Goal: Information Seeking & Learning: Check status

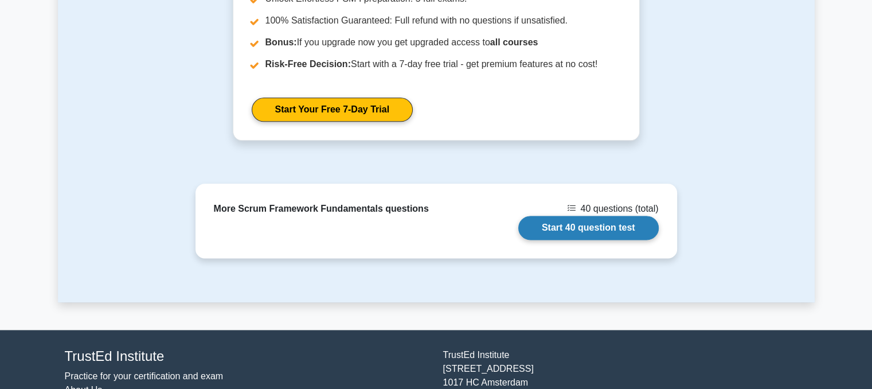
scroll to position [1433, 0]
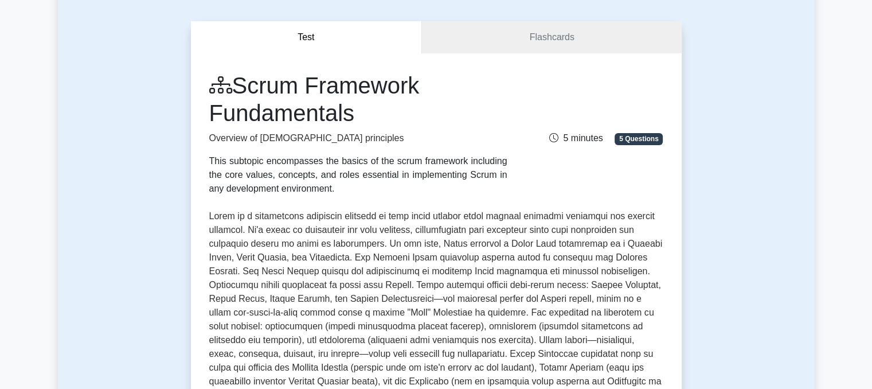
scroll to position [97, 0]
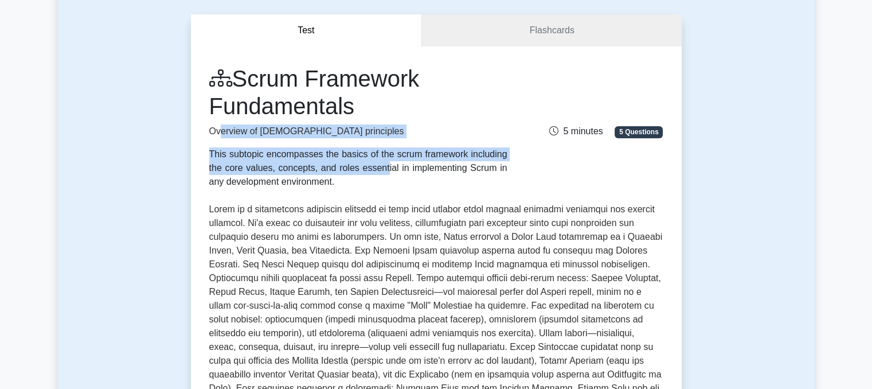
drag, startPoint x: 219, startPoint y: 152, endPoint x: 219, endPoint y: 135, distance: 16.6
click at [219, 134] on div "Scrum Framework Fundamentals Overview of Scrum principles This subtopic encompa…" at bounding box center [358, 127] width 312 height 124
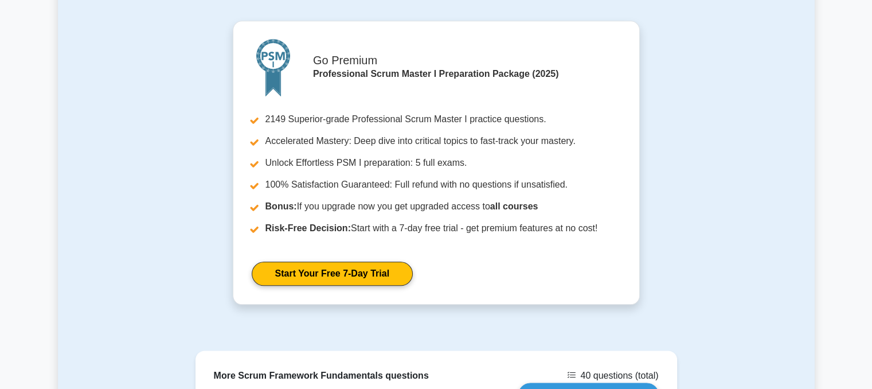
scroll to position [1514, 0]
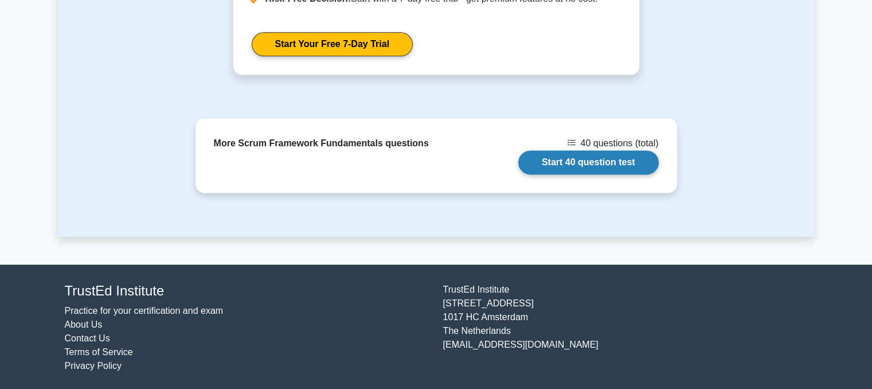
click at [566, 163] on link "Start 40 question test" at bounding box center [588, 162] width 140 height 24
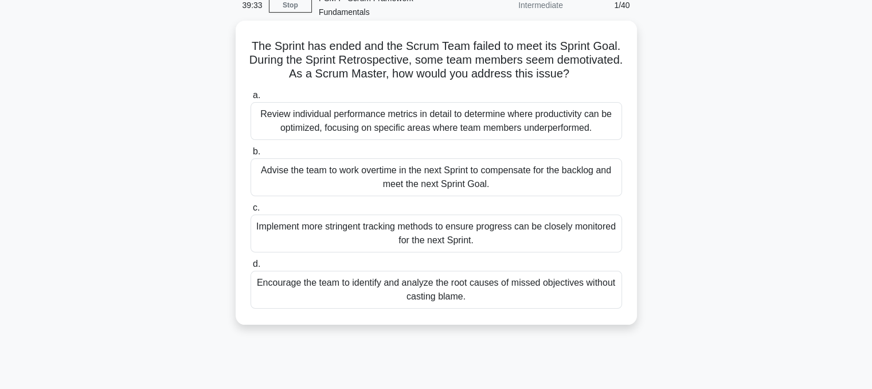
click at [419, 271] on div "Encourage the team to identify and analyze the root causes of missed objectives…" at bounding box center [435, 290] width 371 height 38
click at [250, 267] on input "d. Encourage the team to identify and analyze the root causes of missed objecti…" at bounding box center [250, 263] width 0 height 7
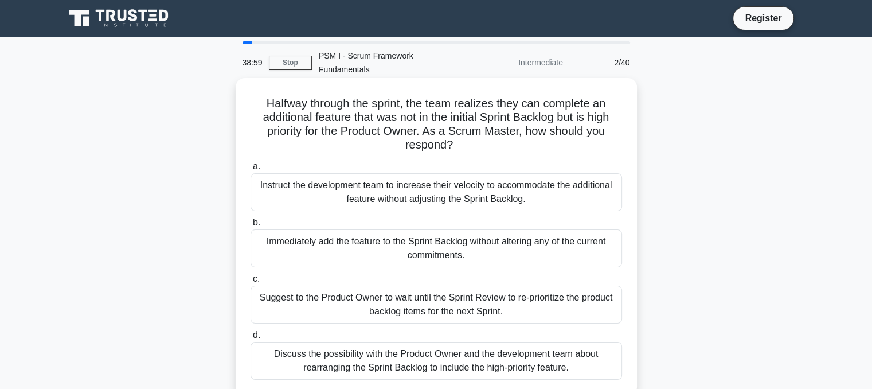
click at [463, 357] on div "Discuss the possibility with the Product Owner and the development team about r…" at bounding box center [435, 361] width 371 height 38
click at [250, 339] on input "d. Discuss the possibility with the Product Owner and the development team abou…" at bounding box center [250, 334] width 0 height 7
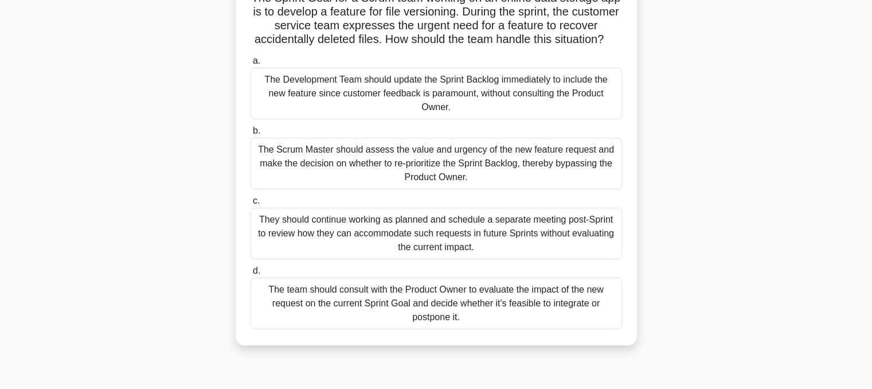
scroll to position [115, 0]
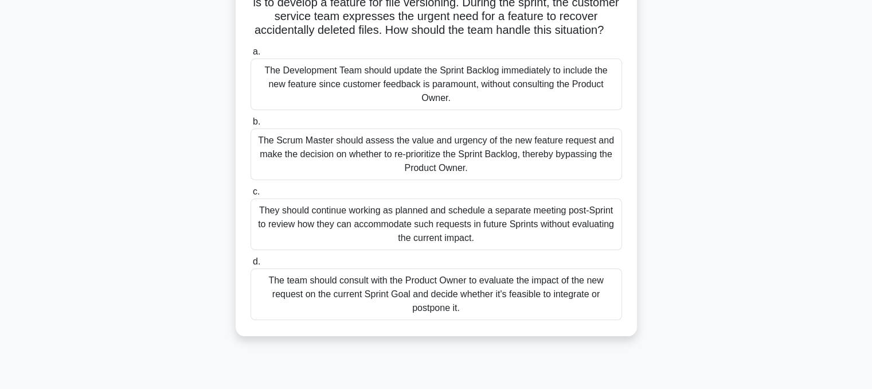
click at [487, 295] on div "The team should consult with the Product Owner to evaluate the impact of the ne…" at bounding box center [435, 294] width 371 height 52
click at [250, 265] on input "d. The team should consult with the Product Owner to evaluate the impact of the…" at bounding box center [250, 261] width 0 height 7
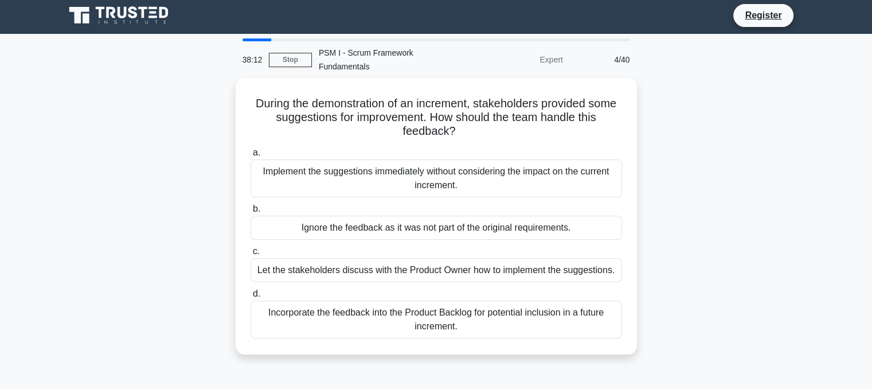
scroll to position [0, 0]
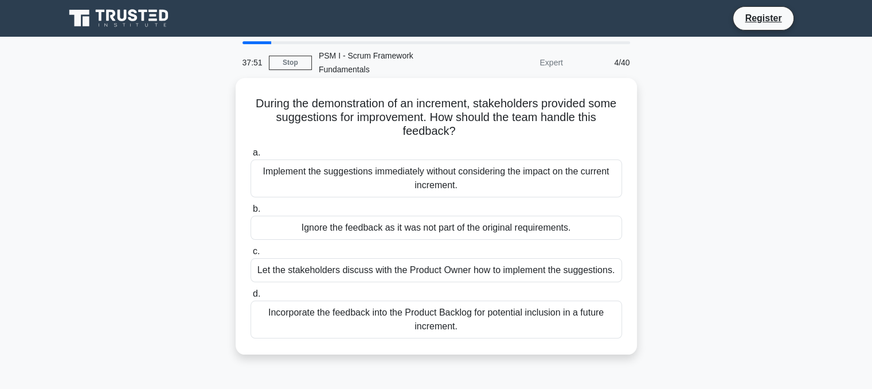
click at [564, 306] on div "Incorporate the feedback into the Product Backlog for potential inclusion in a …" at bounding box center [435, 319] width 371 height 38
click at [250, 298] on input "d. Incorporate the feedback into the Product Backlog for potential inclusion in…" at bounding box center [250, 293] width 0 height 7
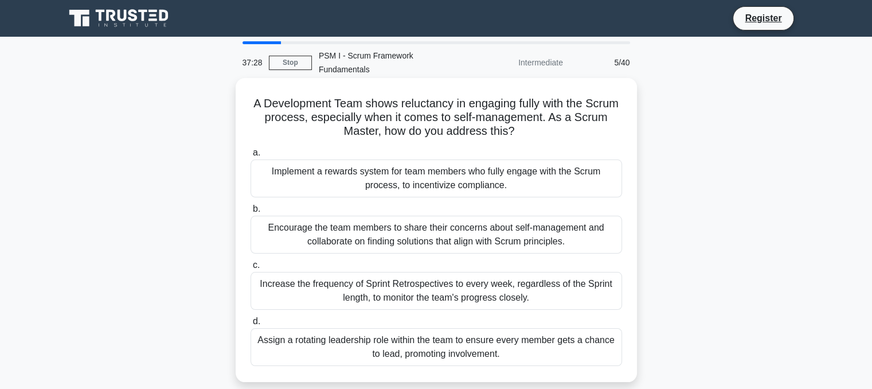
click at [428, 221] on div "Encourage the team members to share their concerns about self-management and co…" at bounding box center [435, 235] width 371 height 38
click at [250, 213] on input "b. Encourage the team members to share their concerns about self-management and…" at bounding box center [250, 208] width 0 height 7
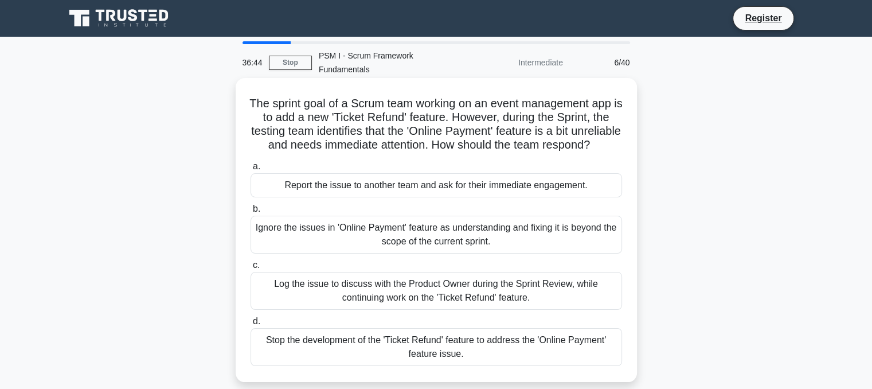
click at [433, 293] on div "Log the issue to discuss with the Product Owner during the Sprint Review, while…" at bounding box center [435, 291] width 371 height 38
click at [250, 269] on input "c. Log the issue to discuss with the Product Owner during the Sprint Review, wh…" at bounding box center [250, 264] width 0 height 7
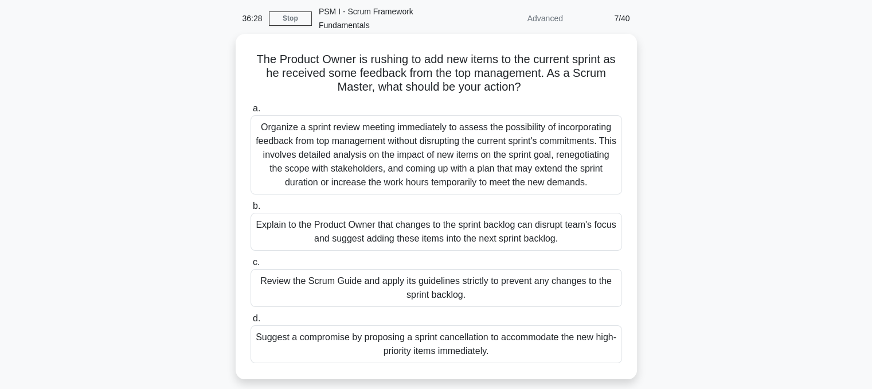
scroll to position [115, 0]
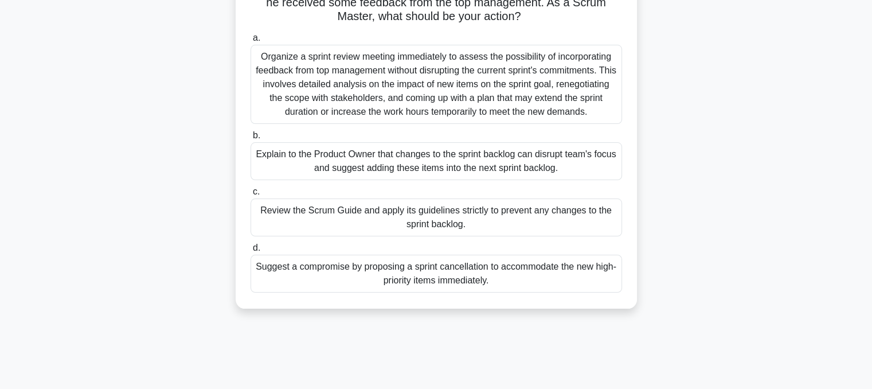
click at [313, 142] on div "Explain to the Product Owner that changes to the sprint backlog can disrupt tea…" at bounding box center [435, 161] width 371 height 38
click at [250, 138] on input "b. Explain to the Product Owner that changes to the sprint backlog can disrupt …" at bounding box center [250, 135] width 0 height 7
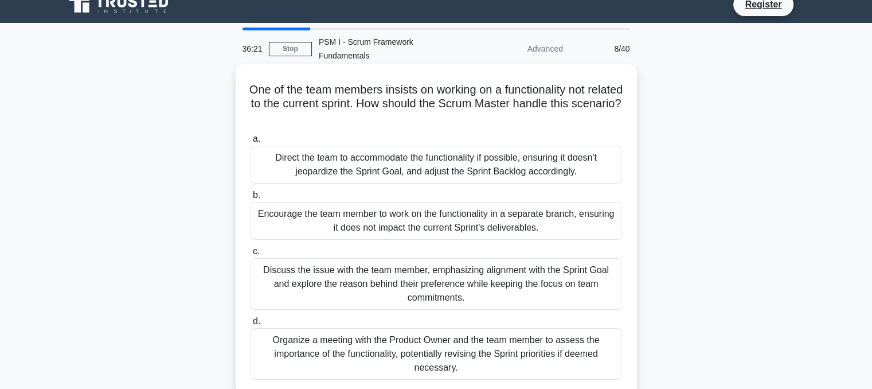
scroll to position [0, 0]
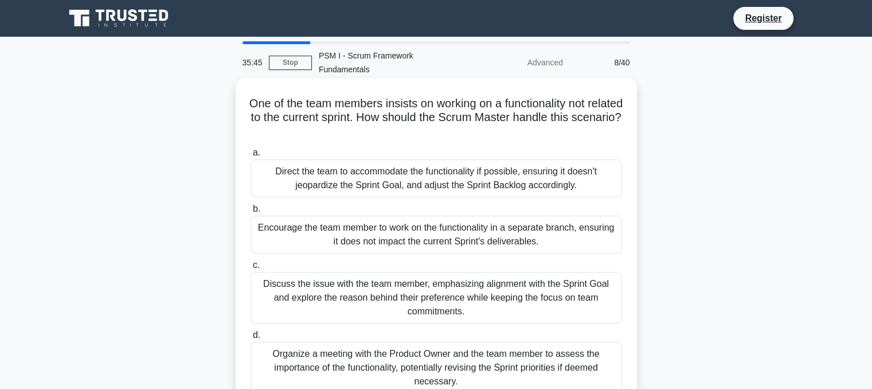
click at [547, 290] on div "Discuss the issue with the team member, emphasizing alignment with the Sprint G…" at bounding box center [435, 298] width 371 height 52
click at [250, 269] on input "c. Discuss the issue with the team member, emphasizing alignment with the Sprin…" at bounding box center [250, 264] width 0 height 7
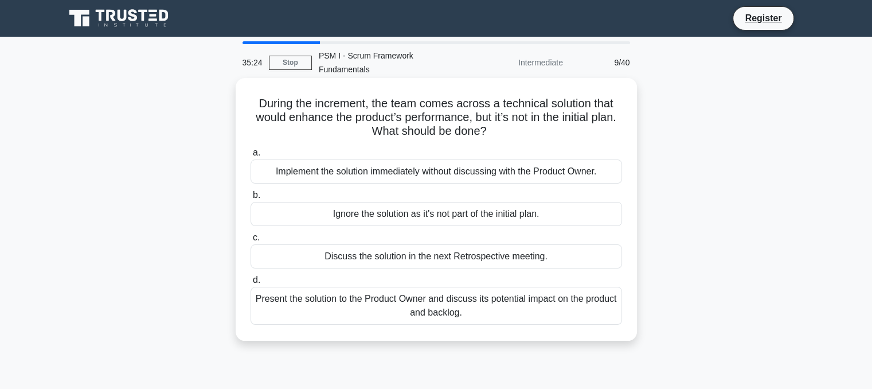
click at [537, 287] on div "Present the solution to the Product Owner and discuss its potential impact on t…" at bounding box center [435, 306] width 371 height 38
click at [250, 284] on input "d. Present the solution to the Product Owner and discuss its potential impact o…" at bounding box center [250, 279] width 0 height 7
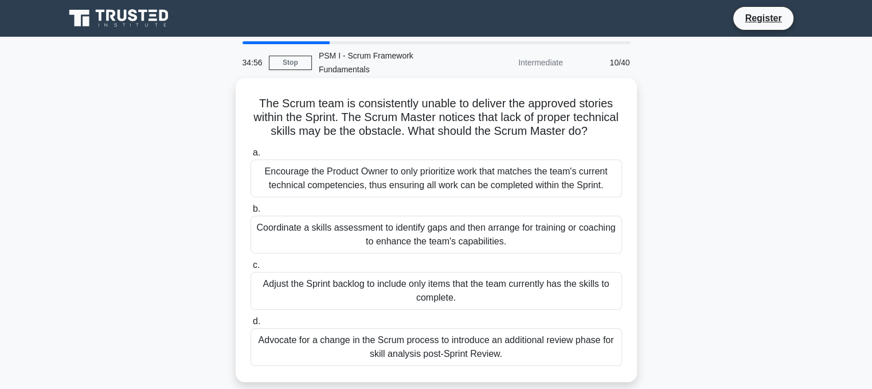
click at [431, 225] on div "Coordinate a skills assessment to identify gaps and then arrange for training o…" at bounding box center [435, 235] width 371 height 38
click at [250, 213] on input "b. Coordinate a skills assessment to identify gaps and then arrange for trainin…" at bounding box center [250, 208] width 0 height 7
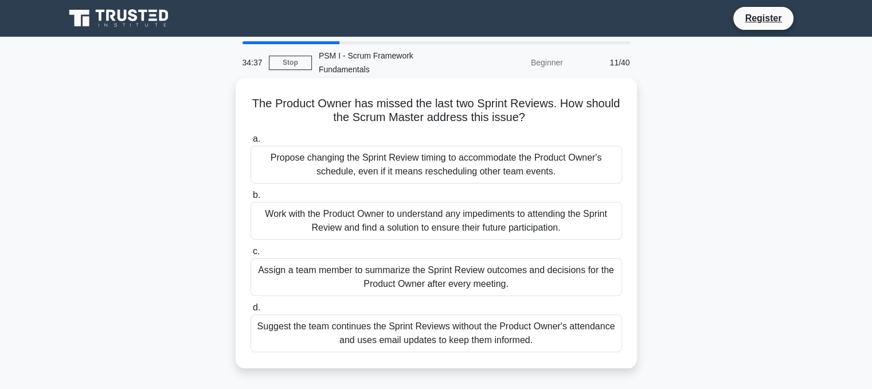
click at [442, 206] on div "Work with the Product Owner to understand any impediments to attending the Spri…" at bounding box center [435, 221] width 371 height 38
click at [250, 199] on input "b. Work with the Product Owner to understand any impediments to attending the S…" at bounding box center [250, 194] width 0 height 7
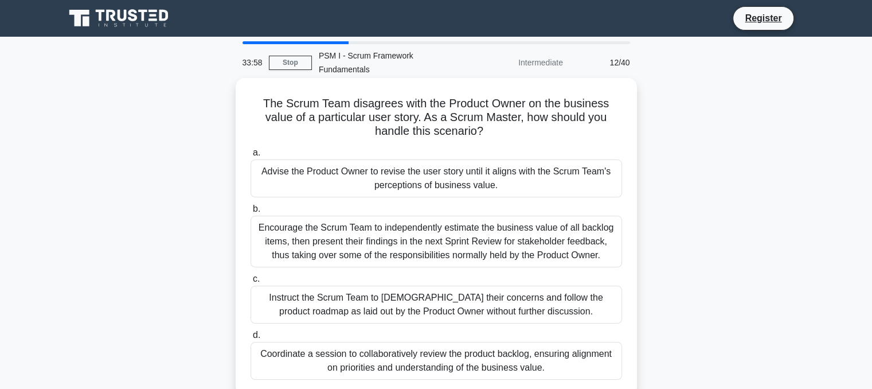
click at [452, 349] on div "Coordinate a session to collaboratively review the product backlog, ensuring al…" at bounding box center [435, 361] width 371 height 38
click at [250, 339] on input "d. Coordinate a session to collaboratively review the product backlog, ensuring…" at bounding box center [250, 334] width 0 height 7
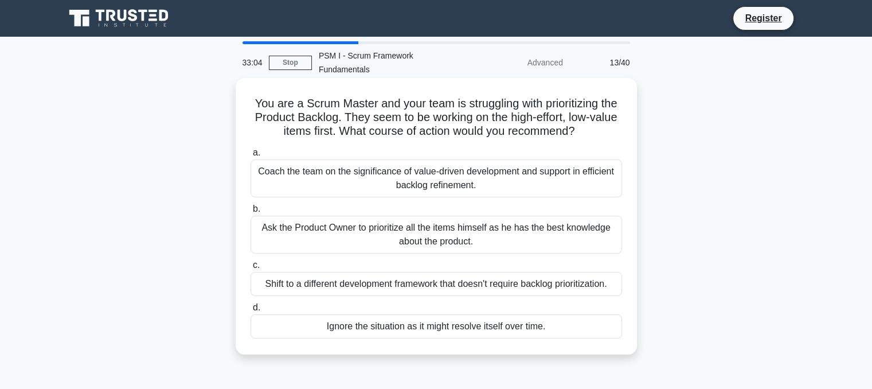
click at [335, 218] on div "Ask the Product Owner to prioritize all the items himself as he has the best kn…" at bounding box center [435, 235] width 371 height 38
click at [250, 213] on input "b. Ask the Product Owner to prioritize all the items himself as he has the best…" at bounding box center [250, 208] width 0 height 7
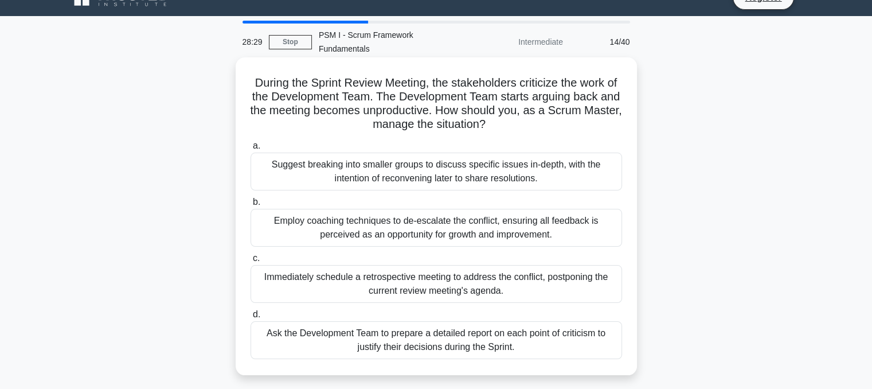
scroll to position [57, 0]
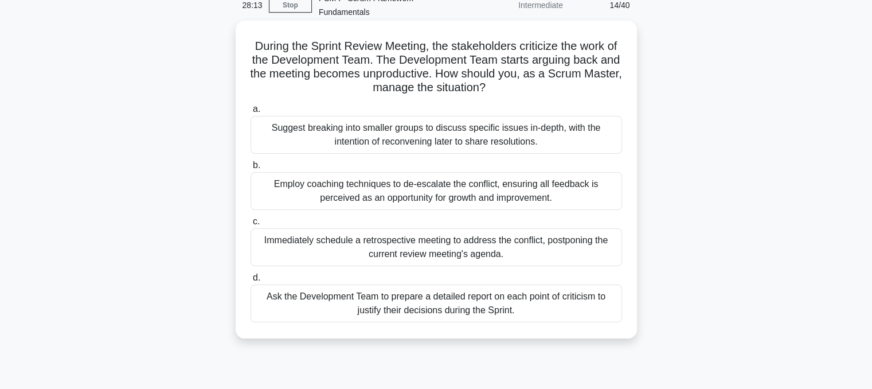
click at [368, 122] on div "Suggest breaking into smaller groups to discuss specific issues in-depth, with …" at bounding box center [435, 135] width 371 height 38
click at [250, 113] on input "a. Suggest breaking into smaller groups to discuss specific issues in-depth, wi…" at bounding box center [250, 108] width 0 height 7
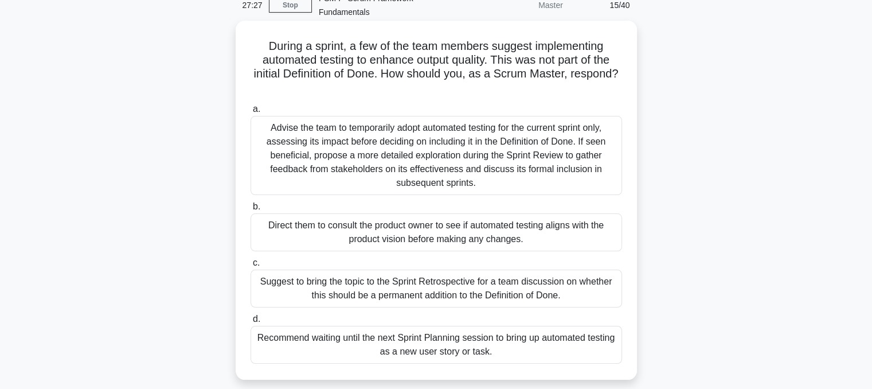
click at [376, 279] on div "Suggest to bring the topic to the Sprint Retrospective for a team discussion on…" at bounding box center [435, 288] width 371 height 38
click at [250, 267] on input "c. Suggest to bring the topic to the Sprint Retrospective for a team discussion…" at bounding box center [250, 262] width 0 height 7
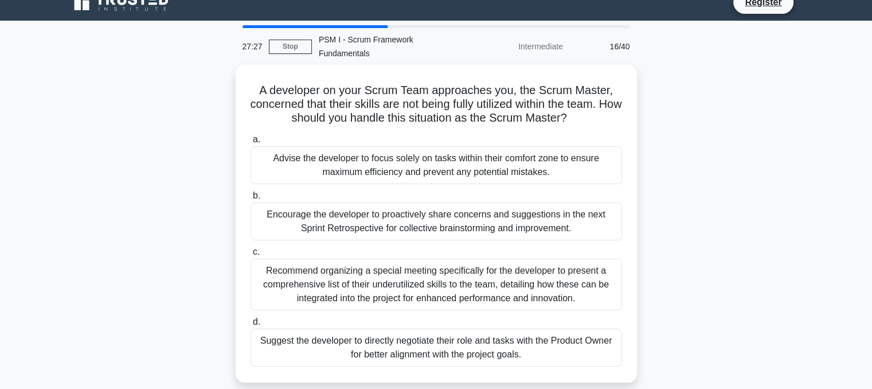
scroll to position [0, 0]
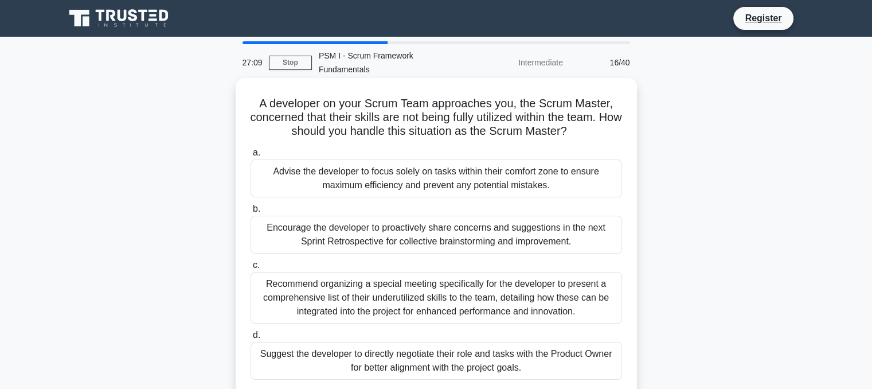
click at [417, 222] on div "Encourage the developer to proactively share concerns and suggestions in the ne…" at bounding box center [435, 235] width 371 height 38
click at [250, 213] on input "b. Encourage the developer to proactively share concerns and suggestions in the…" at bounding box center [250, 208] width 0 height 7
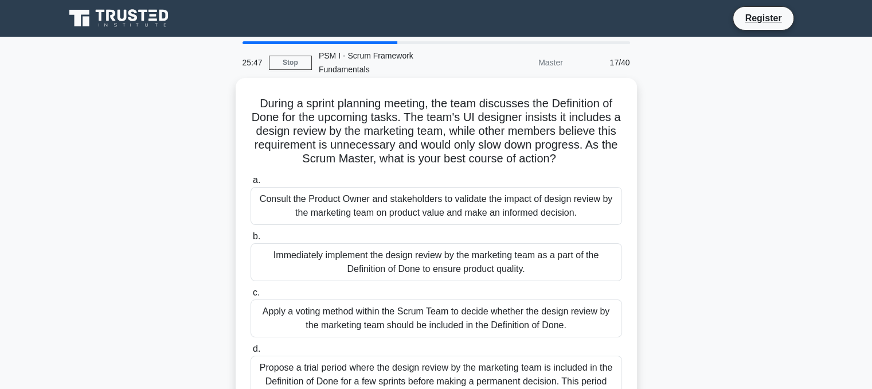
click at [444, 193] on div "Consult the Product Owner and stakeholders to validate the impact of design rev…" at bounding box center [435, 206] width 371 height 38
click at [250, 184] on input "a. Consult the Product Owner and stakeholders to validate the impact of design …" at bounding box center [250, 180] width 0 height 7
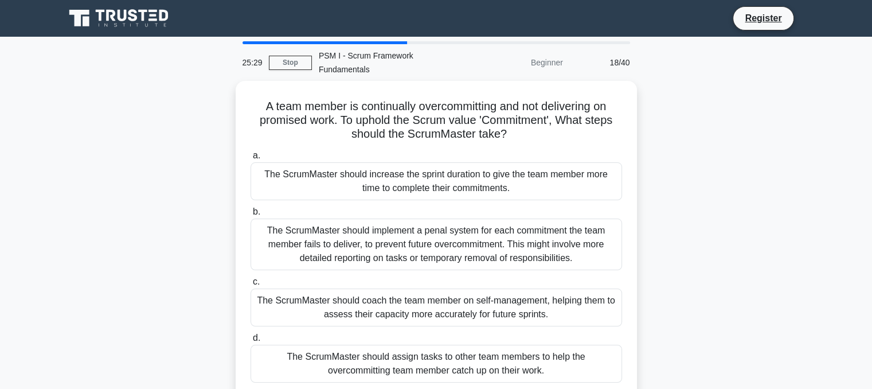
scroll to position [57, 0]
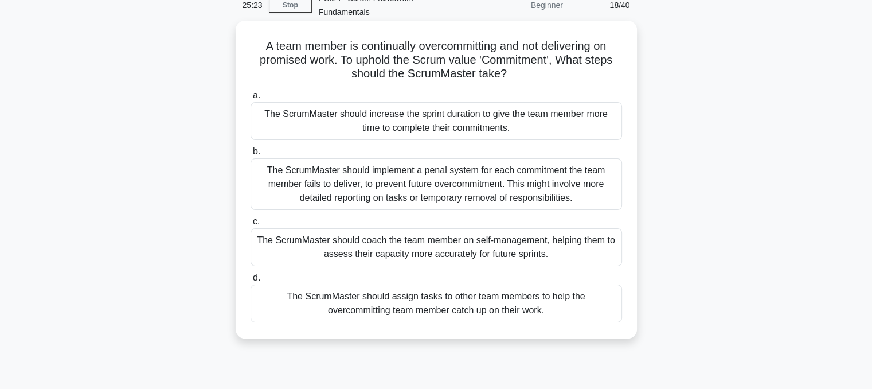
click at [446, 240] on div "The ScrumMaster should coach the team member on self-management, helping them t…" at bounding box center [435, 247] width 371 height 38
click at [250, 225] on input "c. The ScrumMaster should coach the team member on self-management, helping the…" at bounding box center [250, 221] width 0 height 7
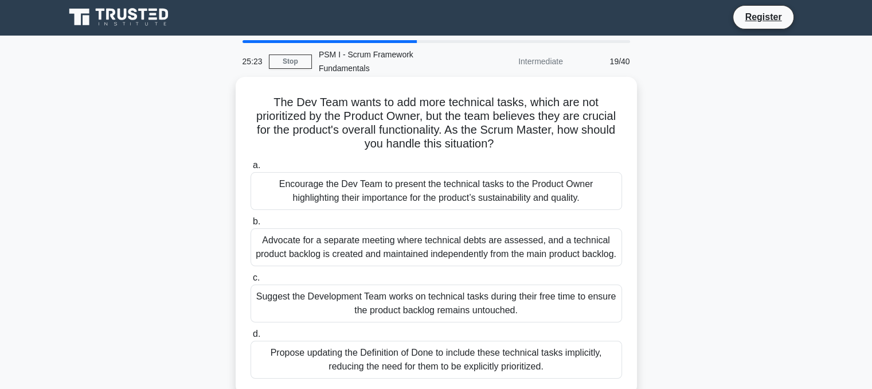
scroll to position [0, 0]
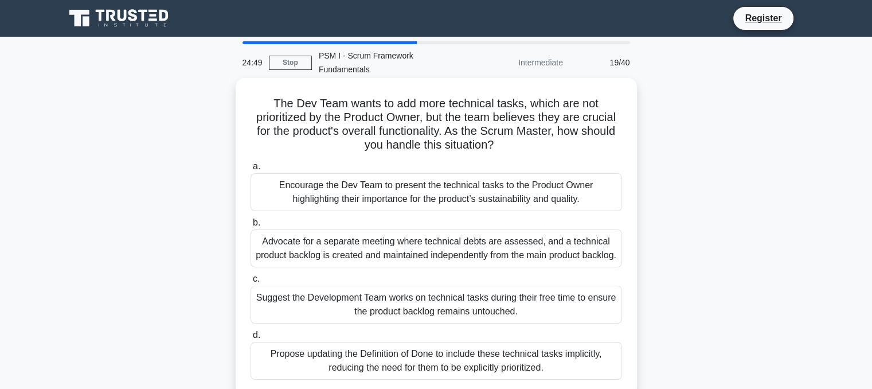
click at [414, 175] on div "Encourage the Dev Team to present the technical tasks to the Product Owner high…" at bounding box center [435, 192] width 371 height 38
click at [250, 170] on input "a. Encourage the Dev Team to present the technical tasks to the Product Owner h…" at bounding box center [250, 166] width 0 height 7
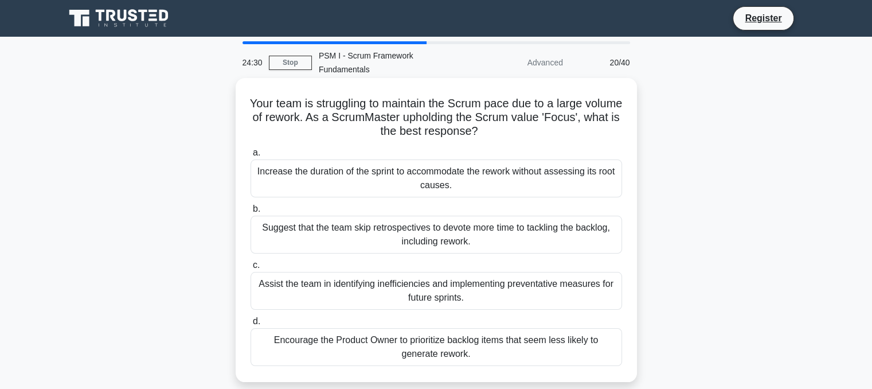
click at [476, 278] on div "Assist the team in identifying inefficiencies and implementing preventative mea…" at bounding box center [435, 291] width 371 height 38
click at [250, 269] on input "c. Assist the team in identifying inefficiencies and implementing preventative …" at bounding box center [250, 264] width 0 height 7
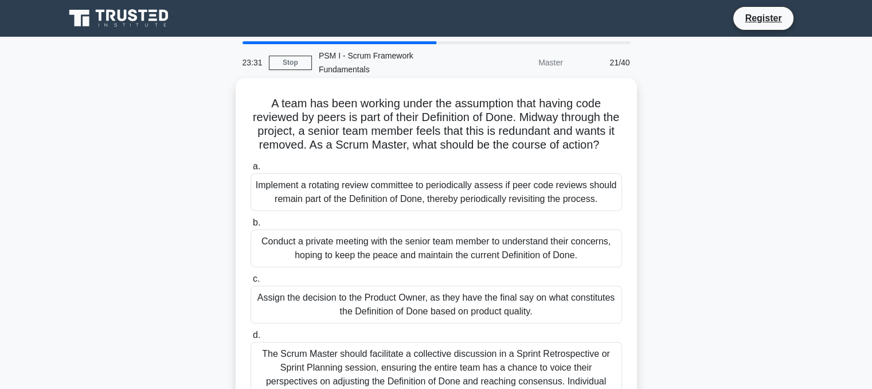
scroll to position [57, 0]
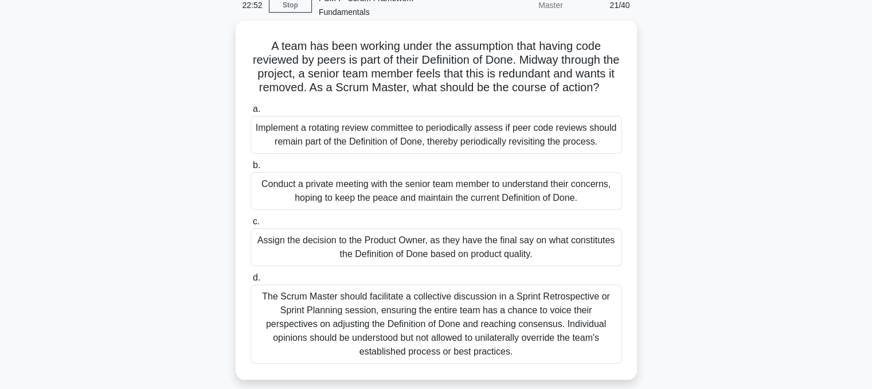
click at [411, 190] on div "Conduct a private meeting with the senior team member to understand their conce…" at bounding box center [435, 191] width 371 height 38
click at [250, 169] on input "b. Conduct a private meeting with the senior team member to understand their co…" at bounding box center [250, 165] width 0 height 7
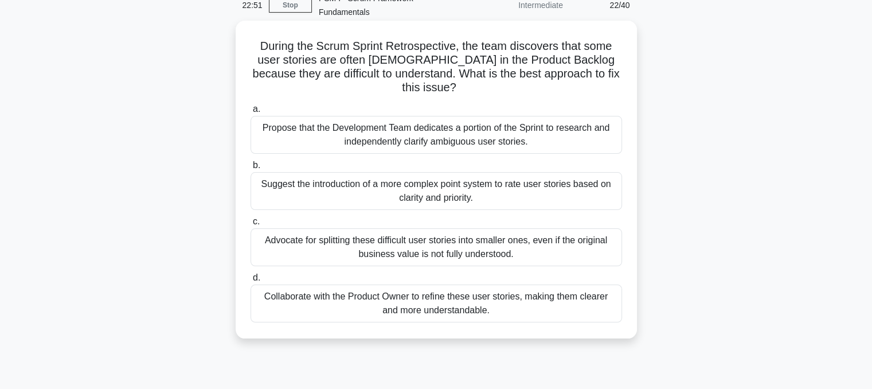
scroll to position [0, 0]
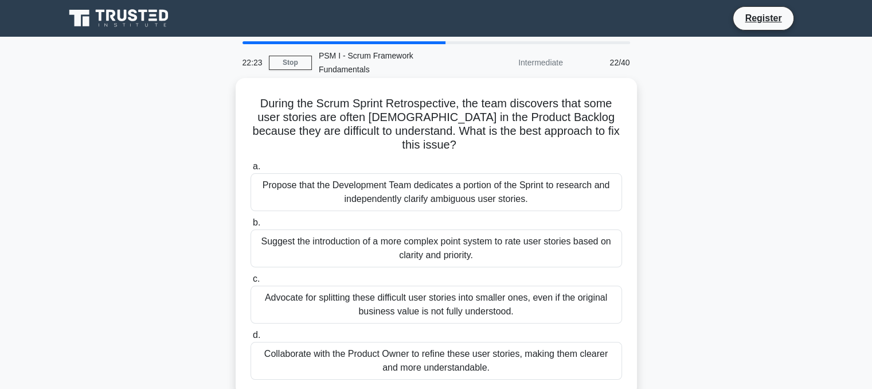
click at [362, 343] on div "Collaborate with the Product Owner to refine these user stories, making them cl…" at bounding box center [435, 361] width 371 height 38
click at [250, 339] on input "d. Collaborate with the Product Owner to refine these user stories, making them…" at bounding box center [250, 334] width 0 height 7
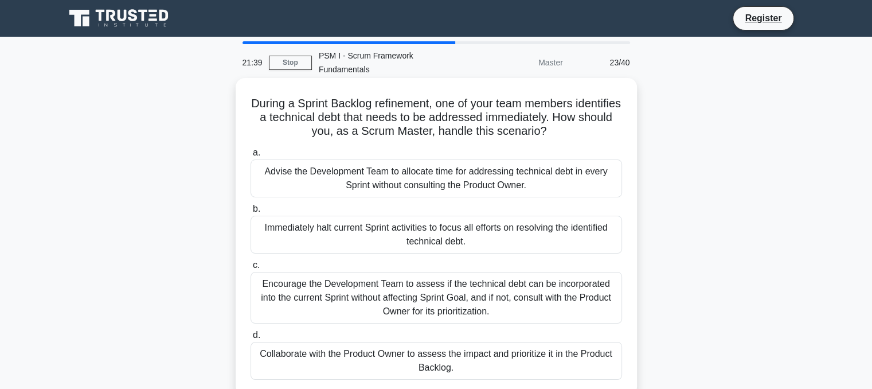
click at [347, 275] on div "Encourage the Development Team to assess if the technical debt can be incorpora…" at bounding box center [435, 298] width 371 height 52
click at [250, 269] on input "c. Encourage the Development Team to assess if the technical debt can be incorp…" at bounding box center [250, 264] width 0 height 7
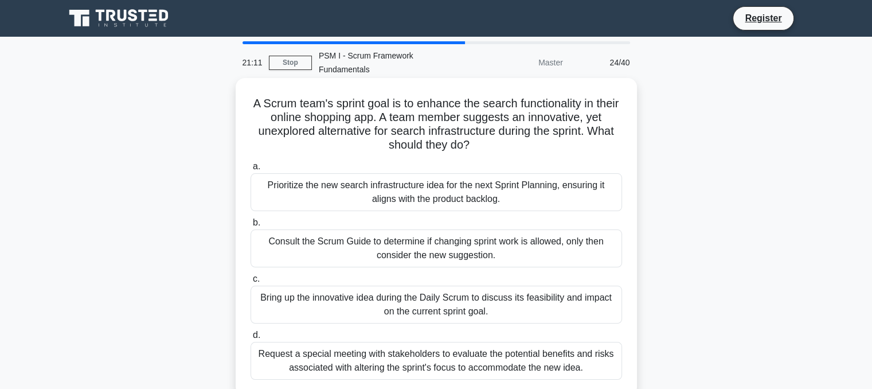
click at [452, 285] on div "Bring up the innovative idea during the Daily Scrum to discuss its feasibility …" at bounding box center [435, 304] width 371 height 38
click at [250, 283] on input "c. Bring up the innovative idea during the Daily Scrum to discuss its feasibili…" at bounding box center [250, 278] width 0 height 7
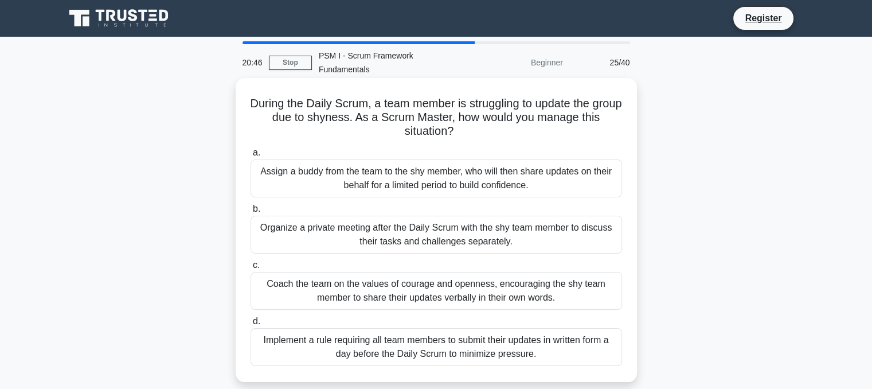
click at [407, 279] on div "Coach the team on the values of courage and openness, encouraging the shy team …" at bounding box center [435, 291] width 371 height 38
click at [250, 269] on input "c. Coach the team on the values of courage and openness, encouraging the shy te…" at bounding box center [250, 264] width 0 height 7
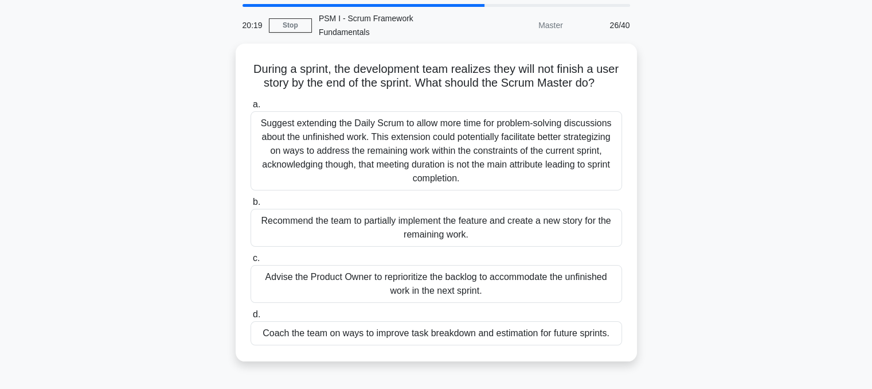
scroll to position [57, 0]
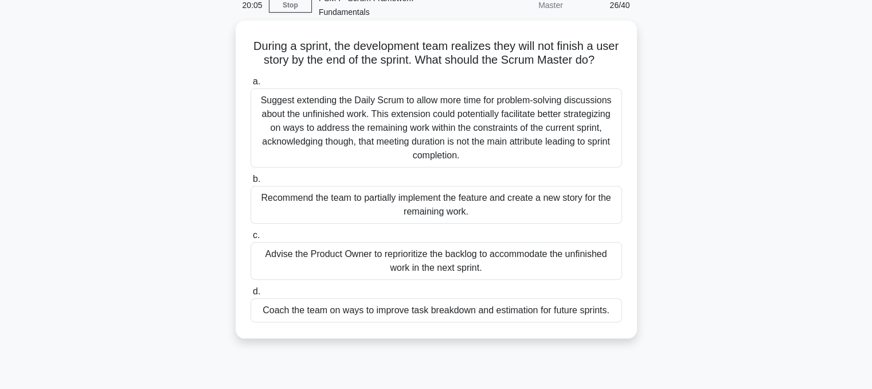
click at [352, 258] on div "Advise the Product Owner to reprioritize the backlog to accommodate the unfinis…" at bounding box center [435, 261] width 371 height 38
click at [250, 239] on input "c. Advise the Product Owner to reprioritize the backlog to accommodate the unfi…" at bounding box center [250, 235] width 0 height 7
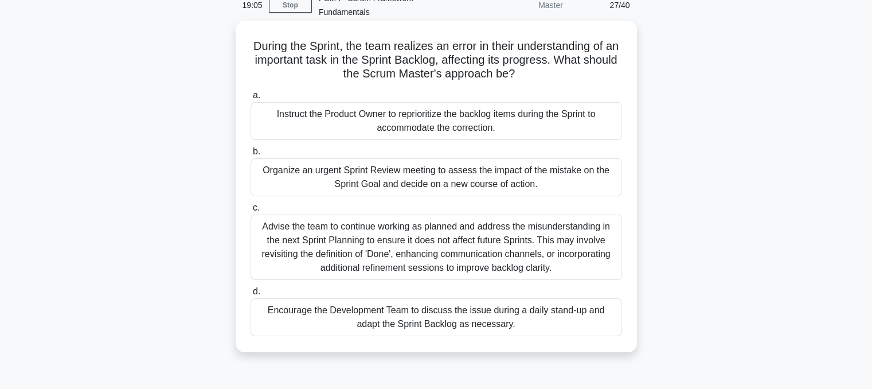
click at [422, 310] on div "Encourage the Development Team to discuss the issue during a daily stand-up and…" at bounding box center [435, 317] width 371 height 38
click at [250, 295] on input "d. Encourage the Development Team to discuss the issue during a daily stand-up …" at bounding box center [250, 291] width 0 height 7
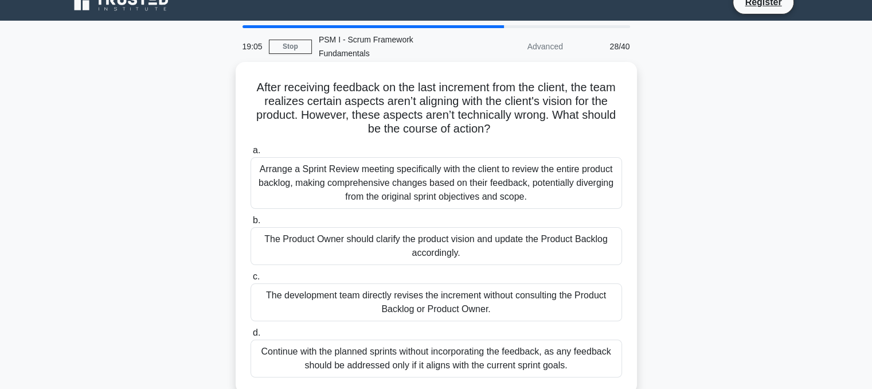
scroll to position [0, 0]
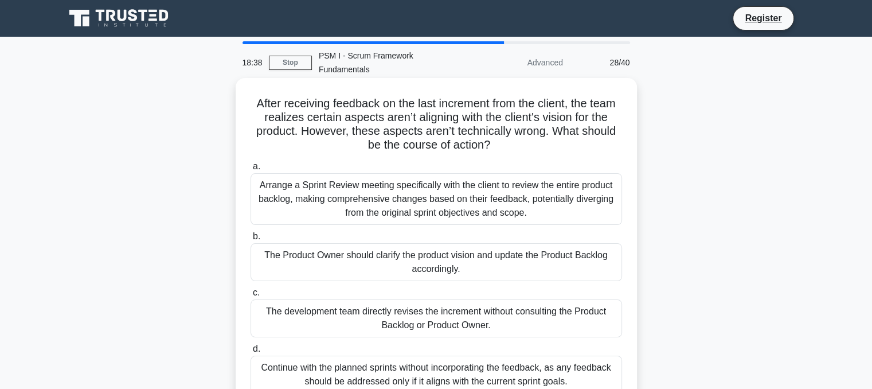
click at [422, 250] on div "The Product Owner should clarify the product vision and update the Product Back…" at bounding box center [435, 262] width 371 height 38
click at [250, 240] on input "b. The Product Owner should clarify the product vision and update the Product B…" at bounding box center [250, 236] width 0 height 7
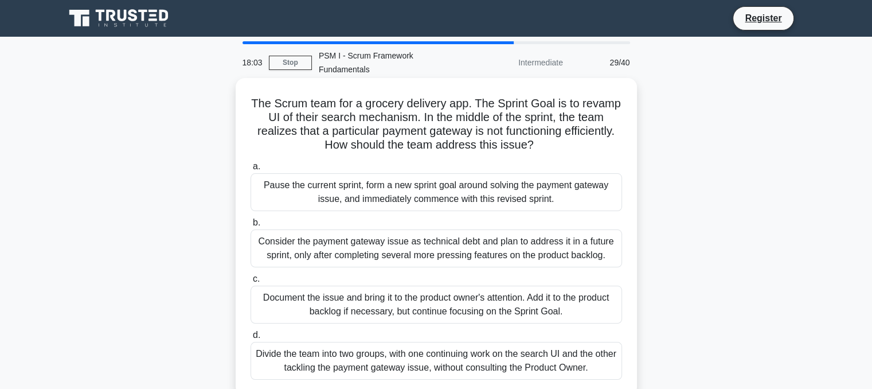
click at [353, 293] on div "Document the issue and bring it to the product owner's attention. Add it to the…" at bounding box center [435, 304] width 371 height 38
click at [250, 283] on input "c. Document the issue and bring it to the product owner's attention. Add it to …" at bounding box center [250, 278] width 0 height 7
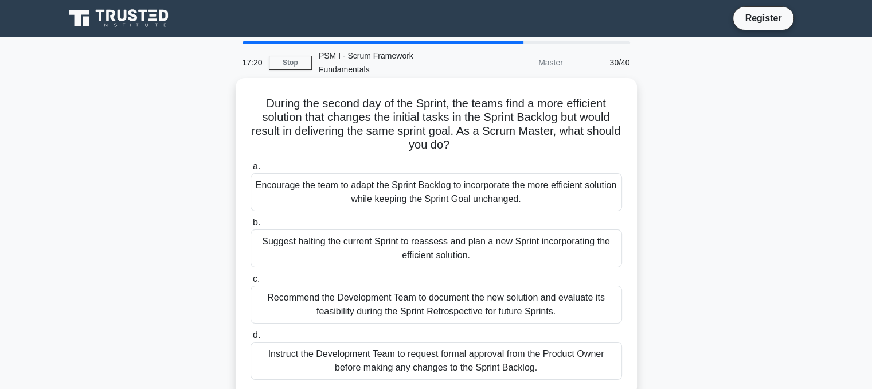
click at [483, 175] on div "Encourage the team to adapt the Sprint Backlog to incorporate the more efficien…" at bounding box center [435, 192] width 371 height 38
click at [250, 170] on input "a. Encourage the team to adapt the Sprint Backlog to incorporate the more effic…" at bounding box center [250, 166] width 0 height 7
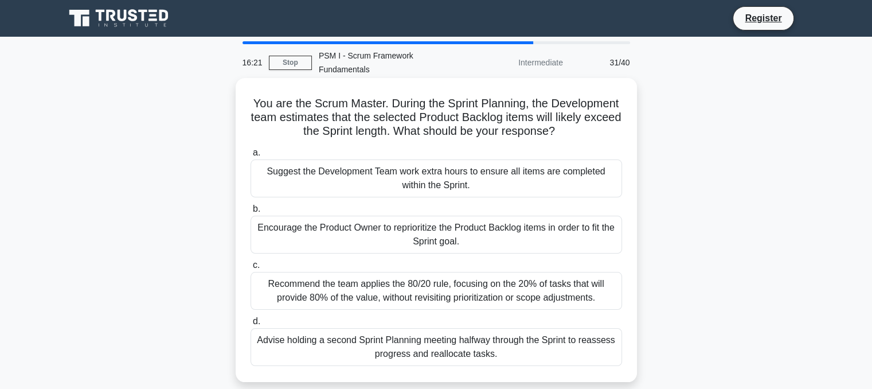
click at [456, 222] on div "Encourage the Product Owner to reprioritize the Product Backlog items in order …" at bounding box center [435, 235] width 371 height 38
click at [250, 213] on input "b. Encourage the Product Owner to reprioritize the Product Backlog items in ord…" at bounding box center [250, 208] width 0 height 7
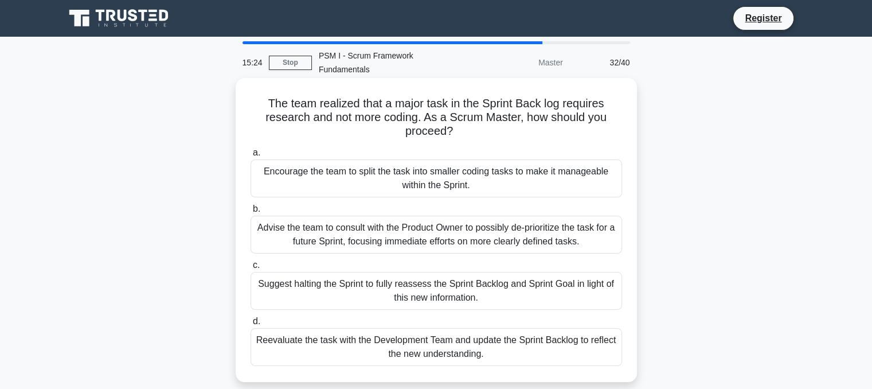
click at [435, 331] on div "Reevaluate the task with the Development Team and update the Sprint Backlog to …" at bounding box center [435, 347] width 371 height 38
click at [250, 325] on input "d. Reevaluate the task with the Development Team and update the Sprint Backlog …" at bounding box center [250, 321] width 0 height 7
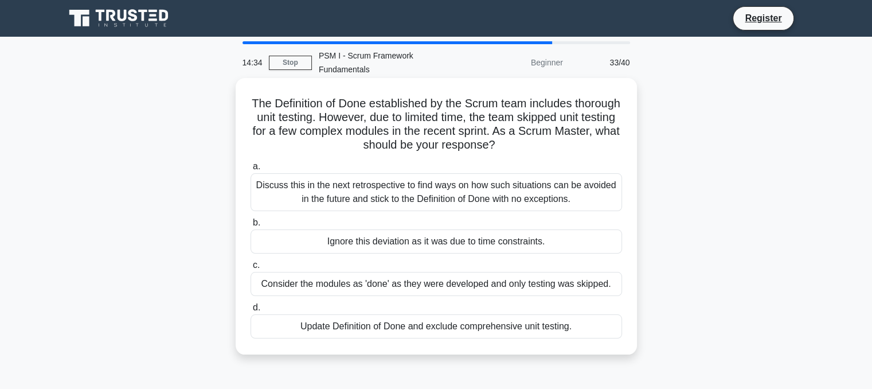
click at [431, 178] on div "Discuss this in the next retrospective to find ways on how such situations can …" at bounding box center [435, 192] width 371 height 38
click at [250, 170] on input "a. Discuss this in the next retrospective to find ways on how such situations c…" at bounding box center [250, 166] width 0 height 7
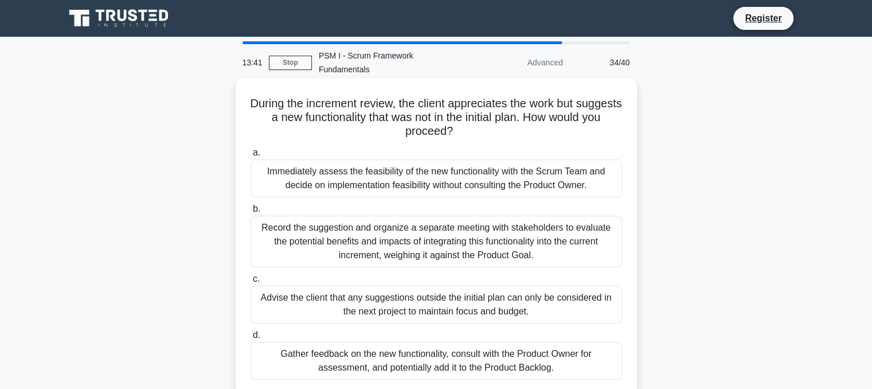
click at [367, 345] on div "Gather feedback on the new functionality, consult with the Product Owner for as…" at bounding box center [435, 361] width 371 height 38
click at [250, 339] on input "d. Gather feedback on the new functionality, consult with the Product Owner for…" at bounding box center [250, 334] width 0 height 7
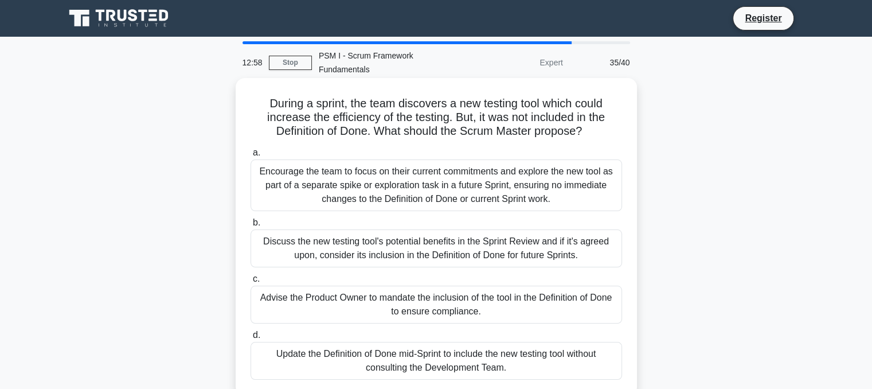
click at [309, 237] on div "Discuss the new testing tool's potential benefits in the Sprint Review and if i…" at bounding box center [435, 248] width 371 height 38
click at [250, 226] on input "b. Discuss the new testing tool's potential benefits in the Sprint Review and i…" at bounding box center [250, 222] width 0 height 7
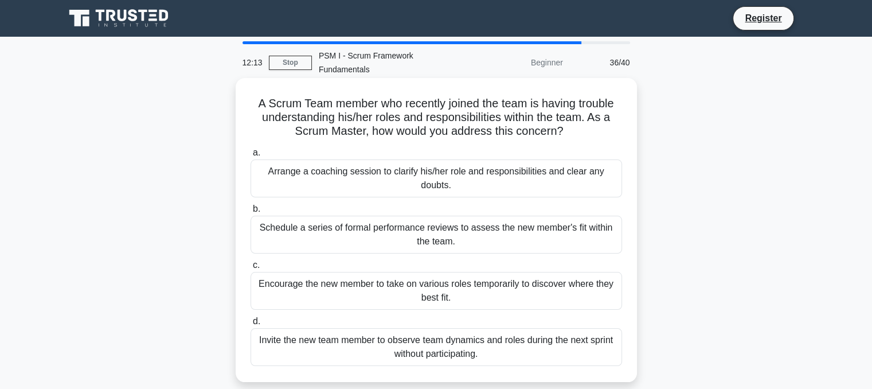
click at [555, 163] on div "Arrange a coaching session to clarify his/her role and responsibilities and cle…" at bounding box center [435, 178] width 371 height 38
click at [250, 156] on input "a. Arrange a coaching session to clarify his/her role and responsibilities and …" at bounding box center [250, 152] width 0 height 7
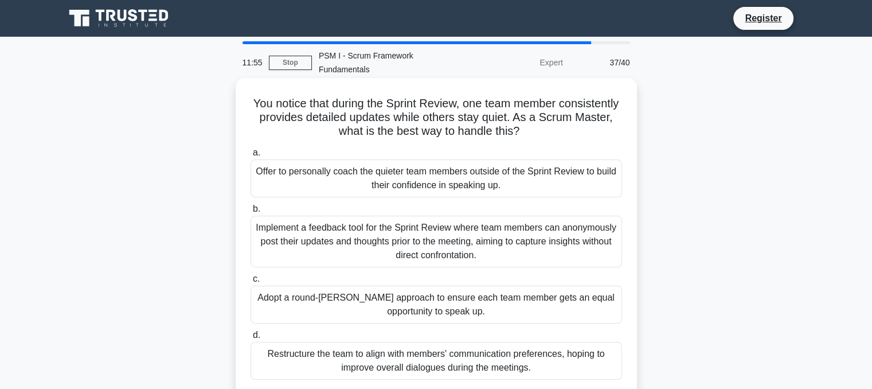
click at [346, 292] on div "Adopt a round-robin approach to ensure each team member gets an equal opportuni…" at bounding box center [435, 304] width 371 height 38
click at [250, 283] on input "c. Adopt a round-robin approach to ensure each team member gets an equal opport…" at bounding box center [250, 278] width 0 height 7
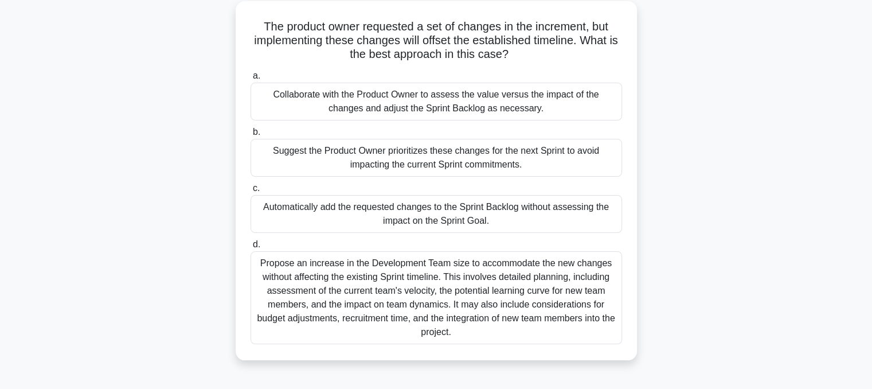
scroll to position [57, 0]
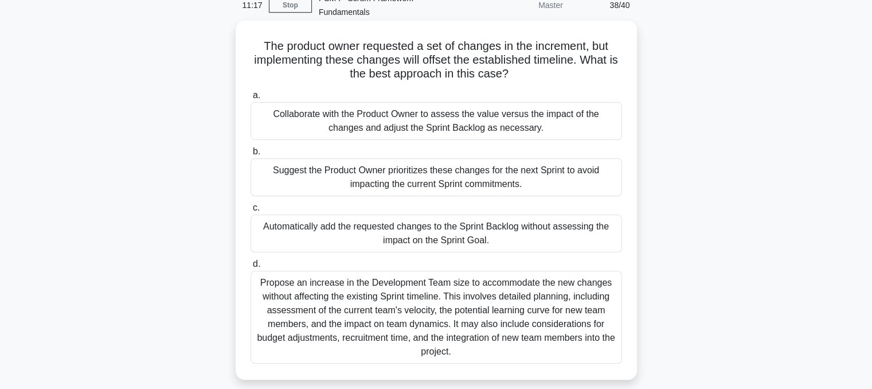
click at [449, 167] on div "Suggest the Product Owner prioritizes these changes for the next Sprint to avoi…" at bounding box center [435, 177] width 371 height 38
click at [250, 155] on input "b. Suggest the Product Owner prioritizes these changes for the next Sprint to a…" at bounding box center [250, 151] width 0 height 7
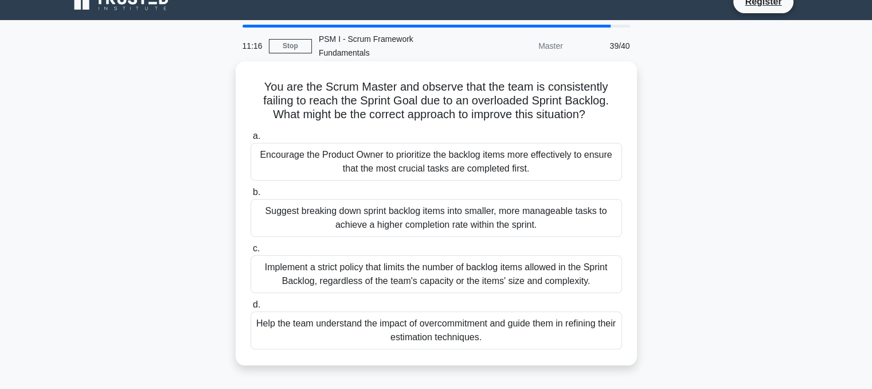
scroll to position [0, 0]
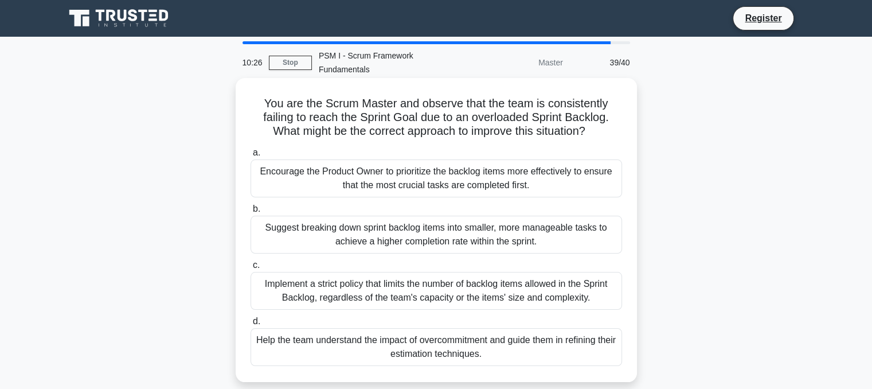
click at [431, 220] on div "Suggest breaking down sprint backlog items into smaller, more manageable tasks …" at bounding box center [435, 235] width 371 height 38
click at [250, 213] on input "b. Suggest breaking down sprint backlog items into smaller, more manageable tas…" at bounding box center [250, 208] width 0 height 7
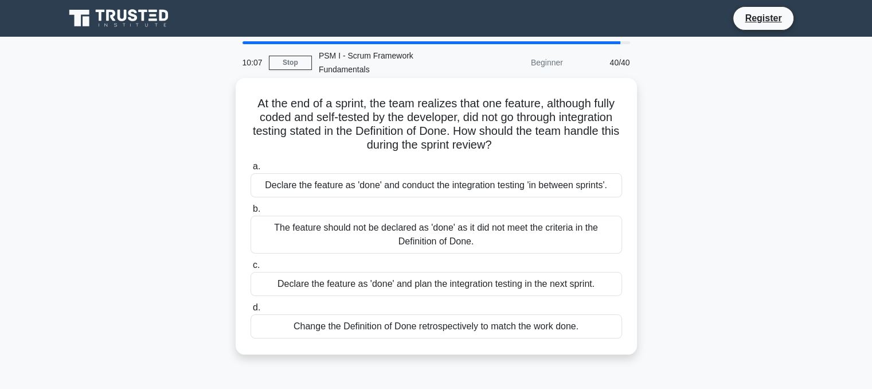
click at [501, 216] on div "The feature should not be declared as 'done' as it did not meet the criteria in…" at bounding box center [435, 235] width 371 height 38
click at [250, 213] on input "b. The feature should not be declared as 'done' as it did not meet the criteria…" at bounding box center [250, 208] width 0 height 7
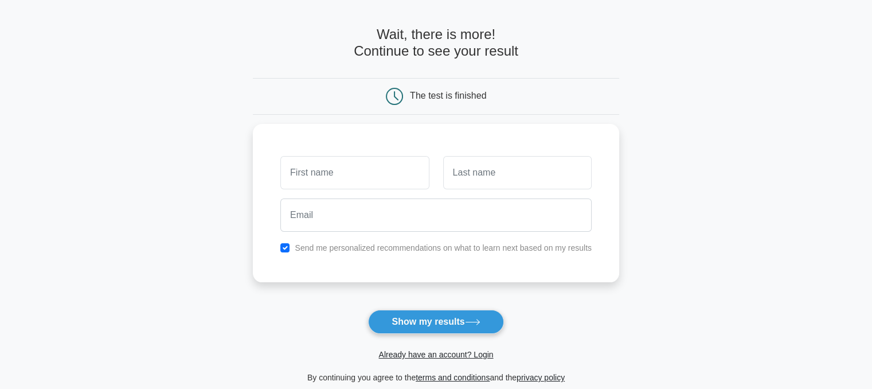
scroll to position [15, 0]
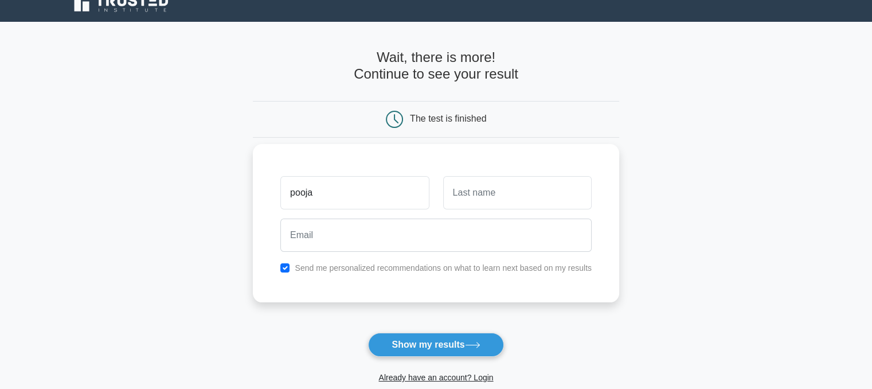
type input "pooja"
click at [503, 192] on input "text" at bounding box center [517, 192] width 148 height 33
type input "s"
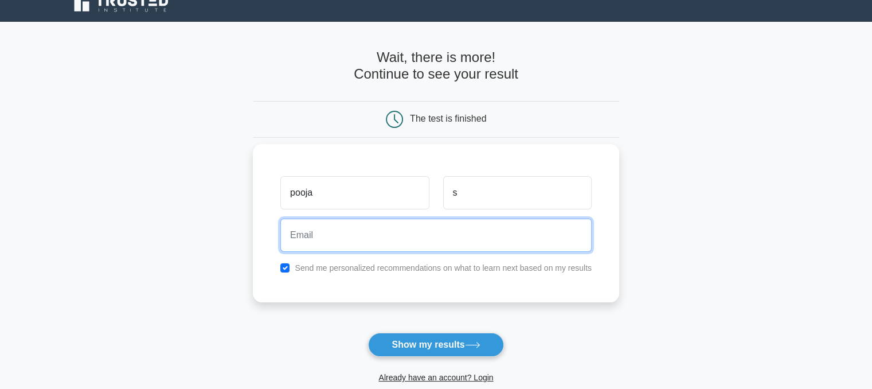
click at [433, 238] on input "email" at bounding box center [435, 234] width 311 height 33
type input "poojasakharekar27@gmail.com"
click at [368, 332] on button "Show my results" at bounding box center [435, 344] width 135 height 24
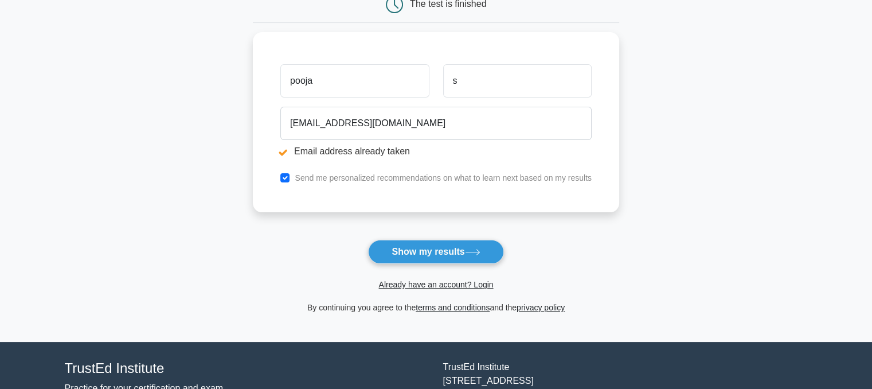
scroll to position [229, 0]
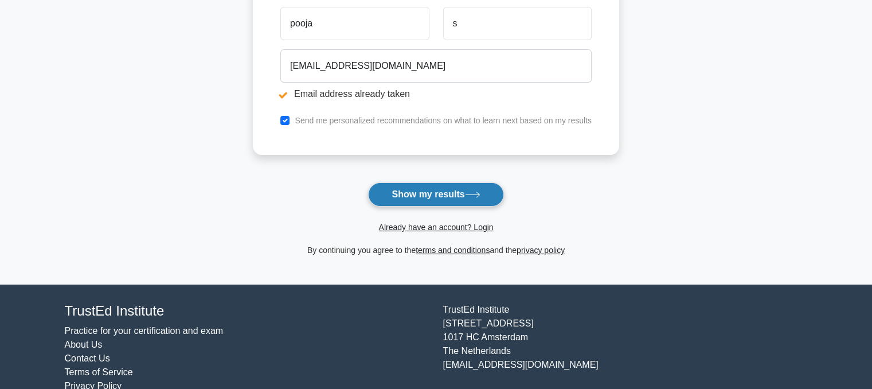
click at [461, 195] on button "Show my results" at bounding box center [435, 194] width 135 height 24
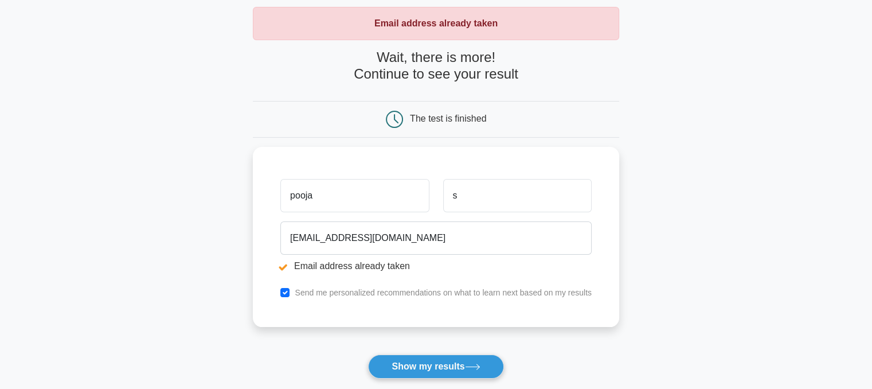
scroll to position [229, 0]
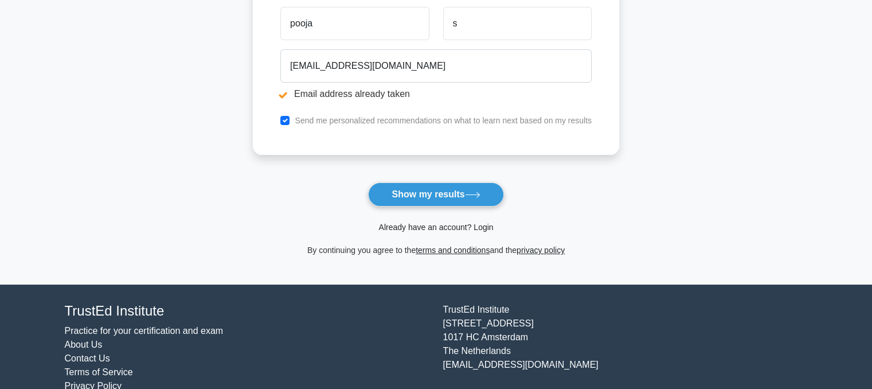
click at [445, 227] on link "Already have an account? Login" at bounding box center [435, 226] width 115 height 9
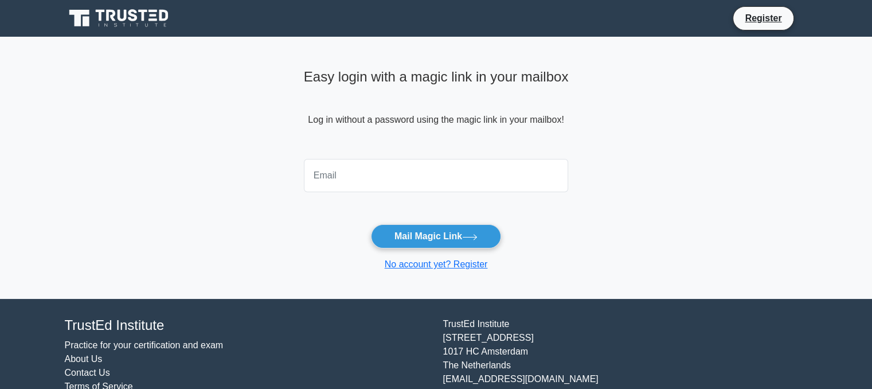
click at [362, 177] on input "email" at bounding box center [436, 175] width 265 height 33
type input "[EMAIL_ADDRESS][DOMAIN_NAME]"
click at [371, 224] on button "Mail Magic Link" at bounding box center [436, 236] width 130 height 24
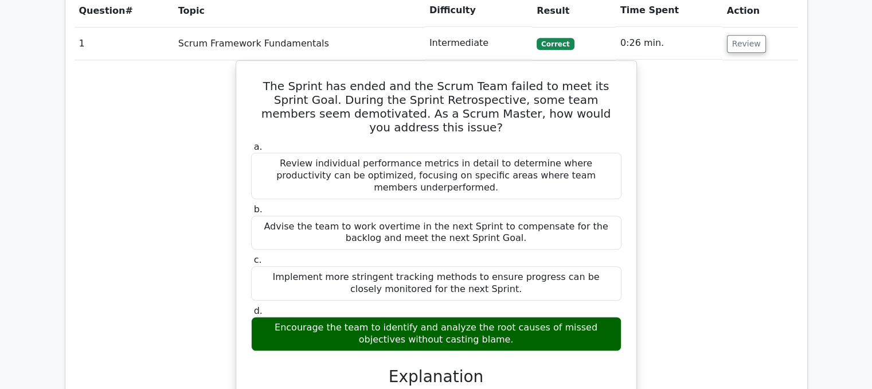
scroll to position [917, 0]
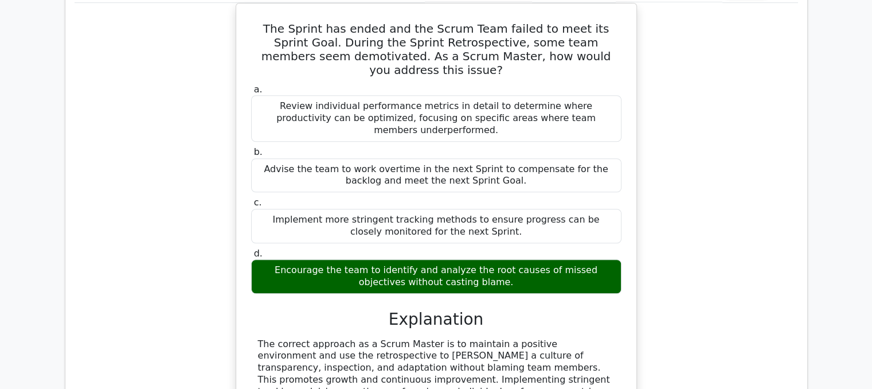
drag, startPoint x: 647, startPoint y: 196, endPoint x: 144, endPoint y: 387, distance: 538.3
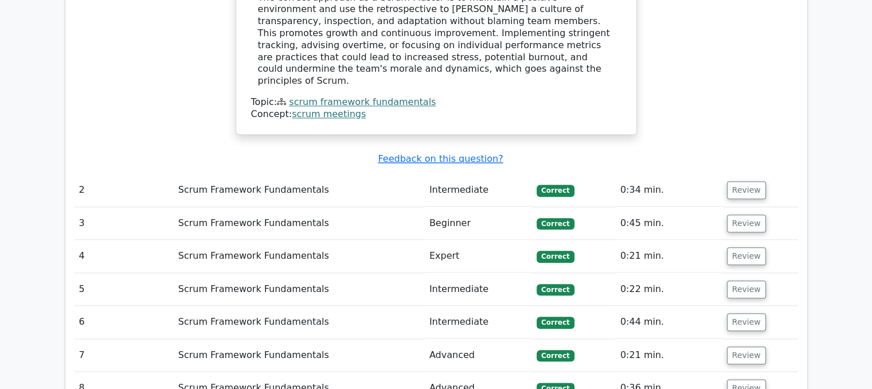
scroll to position [1318, 0]
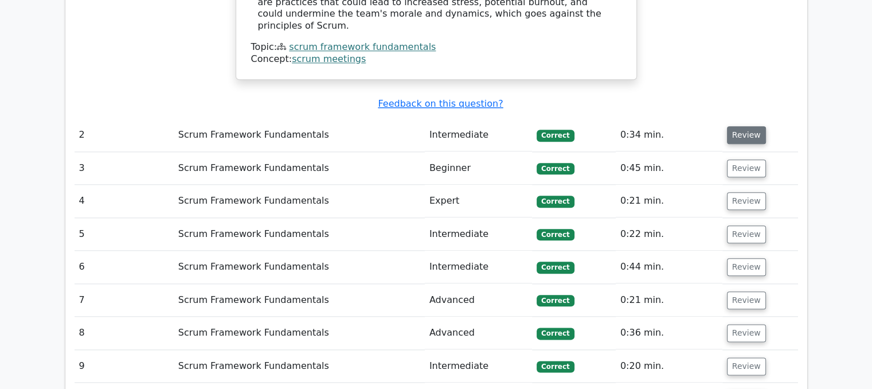
click at [735, 126] on button "Review" at bounding box center [746, 135] width 39 height 18
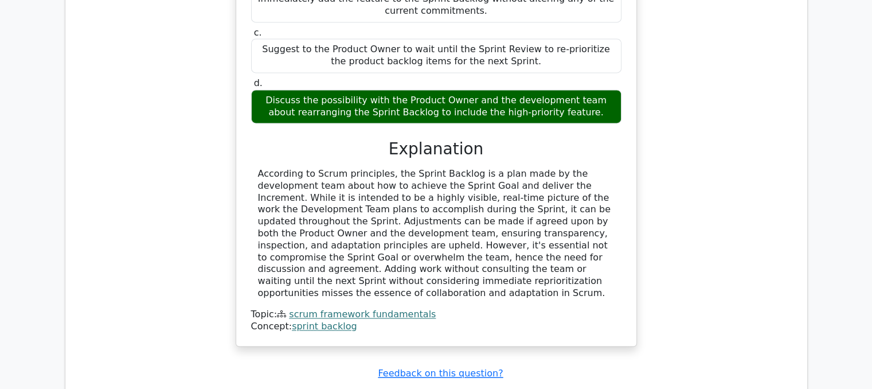
scroll to position [1720, 0]
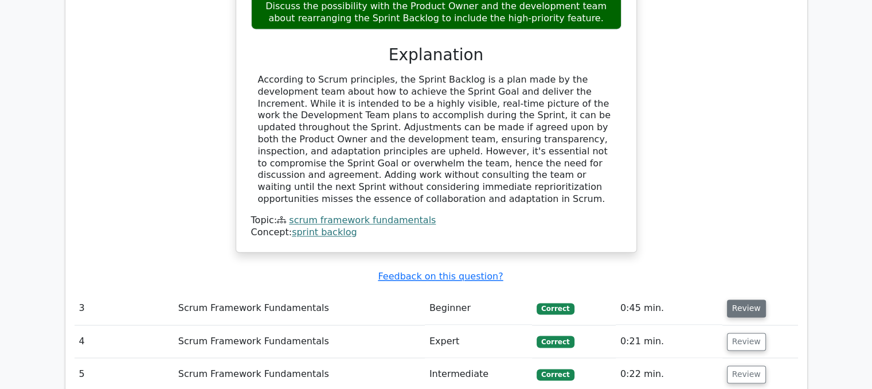
click at [751, 299] on button "Review" at bounding box center [746, 308] width 39 height 18
click at [753, 299] on button "Review" at bounding box center [746, 308] width 39 height 18
click at [745, 299] on button "Review" at bounding box center [746, 308] width 39 height 18
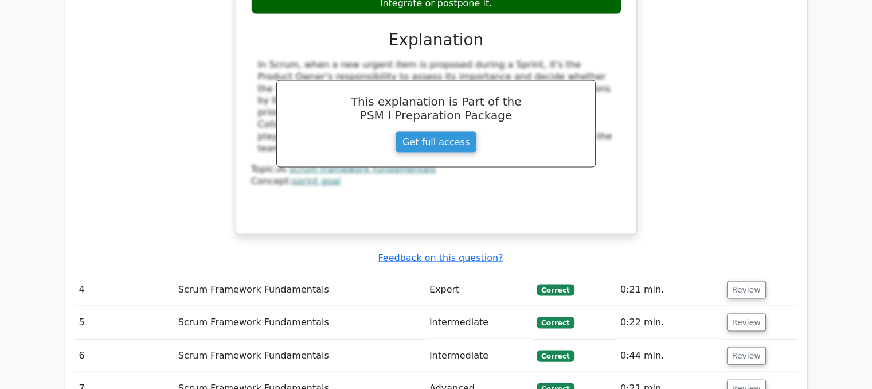
scroll to position [2465, 0]
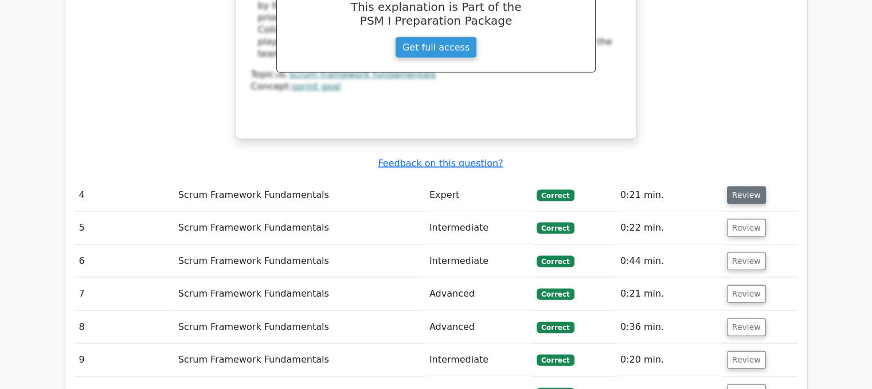
click at [733, 186] on button "Review" at bounding box center [746, 195] width 39 height 18
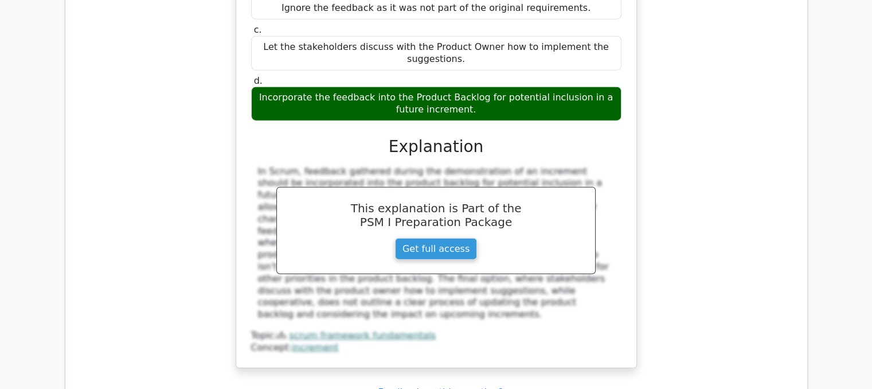
scroll to position [2866, 0]
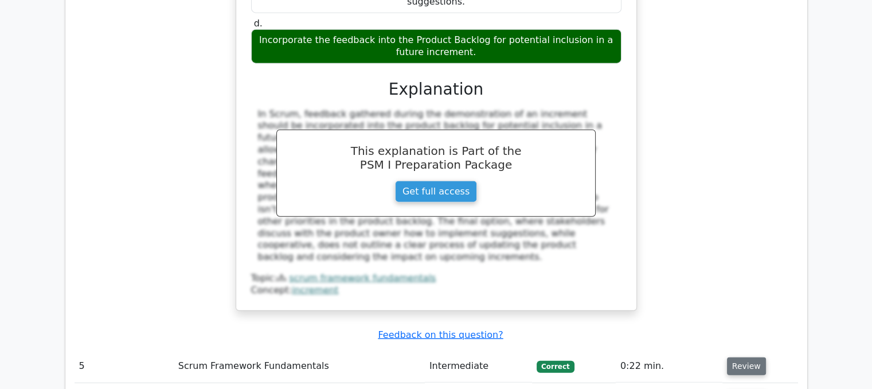
click at [744, 357] on button "Review" at bounding box center [746, 366] width 39 height 18
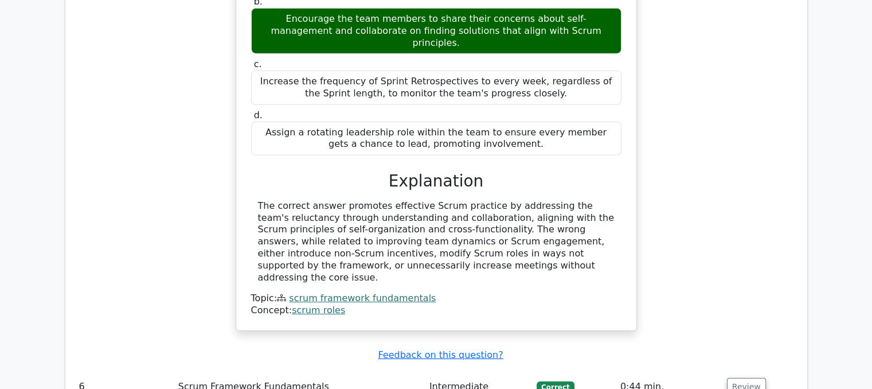
scroll to position [3382, 0]
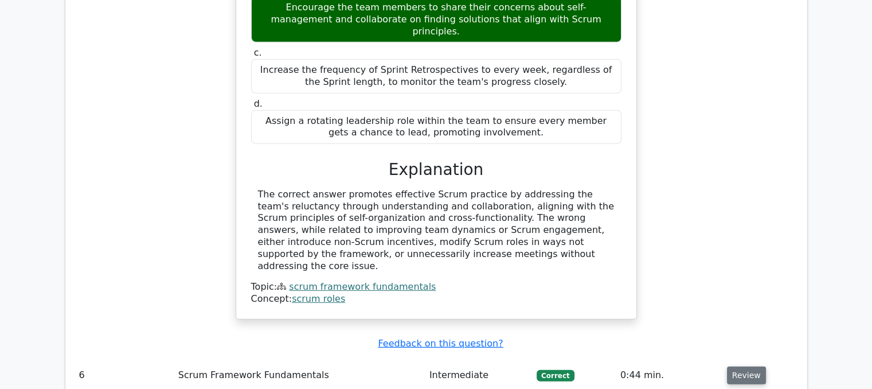
click at [754, 366] on button "Review" at bounding box center [746, 375] width 39 height 18
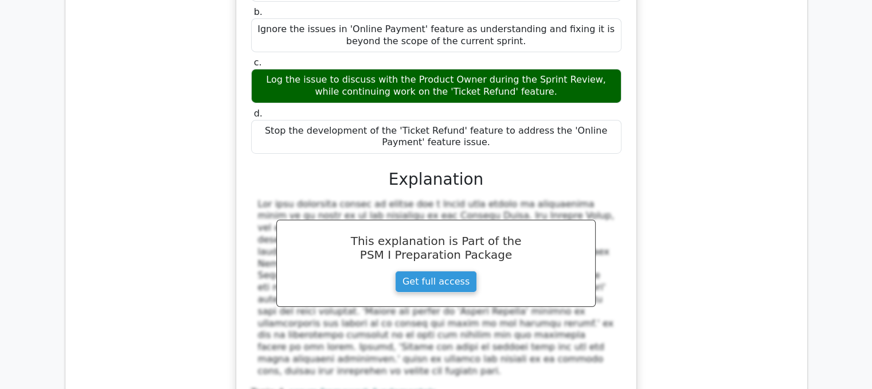
scroll to position [4013, 0]
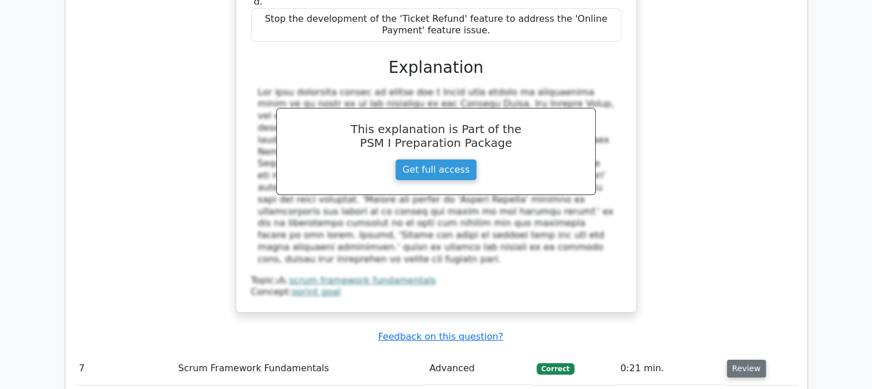
click at [742, 359] on button "Review" at bounding box center [746, 368] width 39 height 18
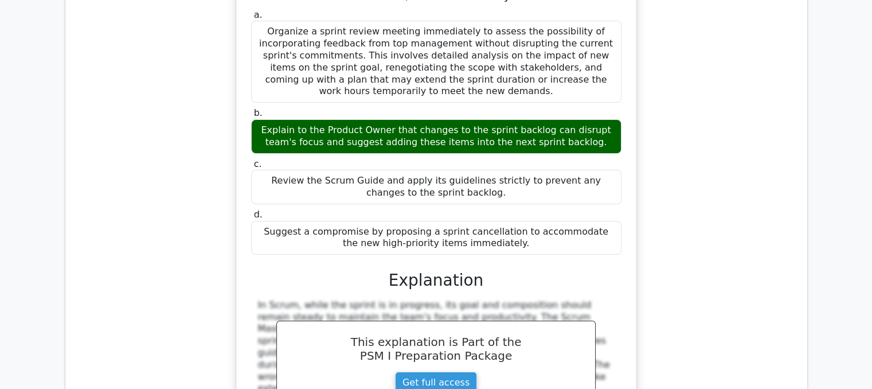
scroll to position [4586, 0]
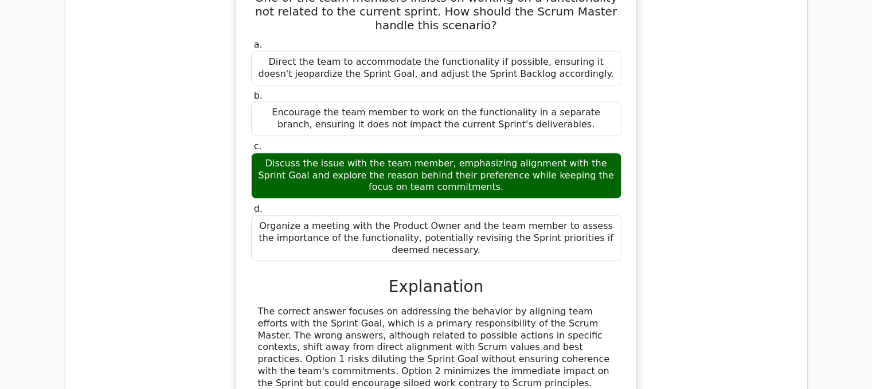
scroll to position [5044, 0]
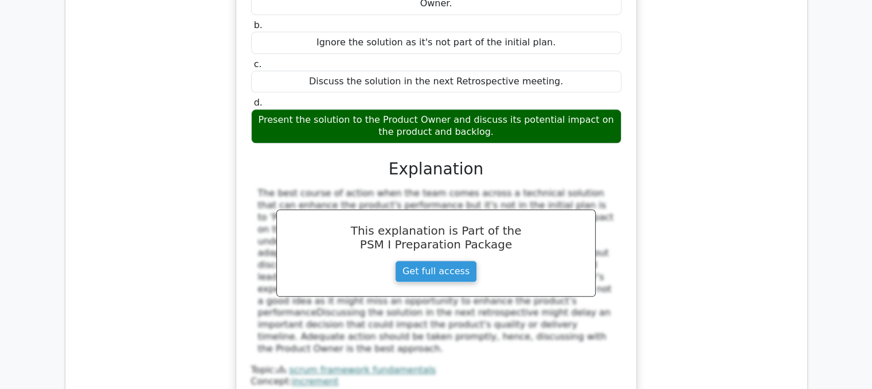
scroll to position [5675, 0]
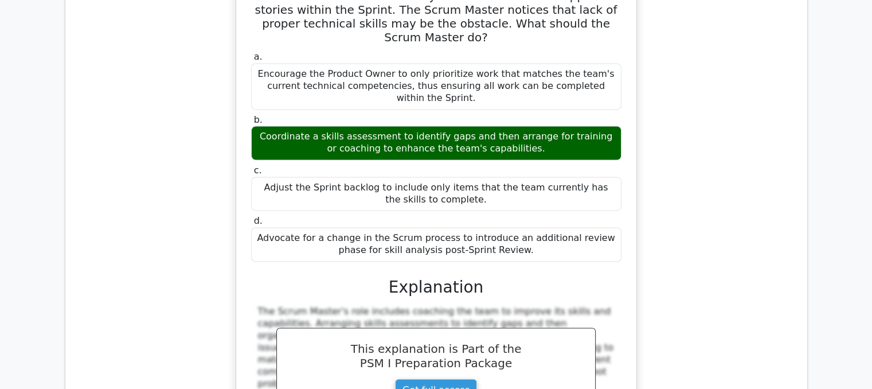
scroll to position [6191, 0]
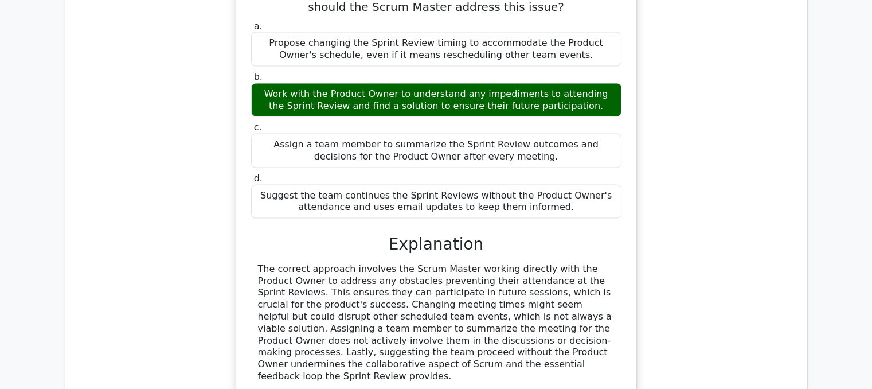
scroll to position [6764, 0]
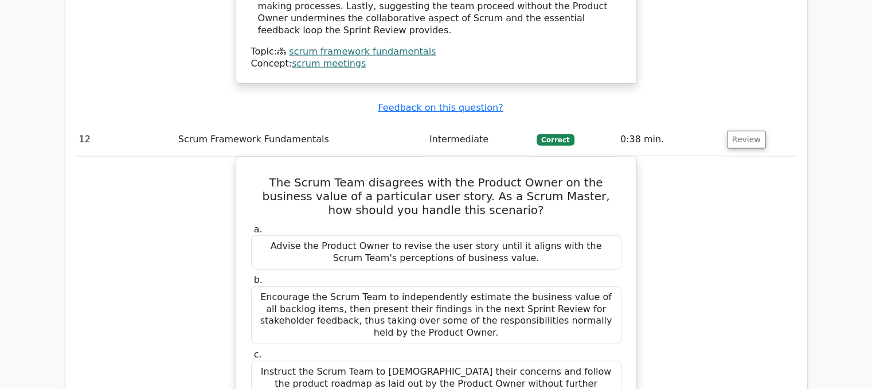
scroll to position [7223, 0]
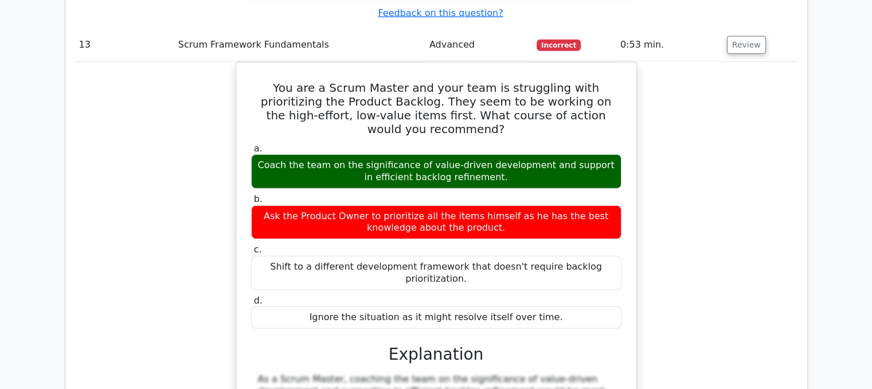
scroll to position [7796, 0]
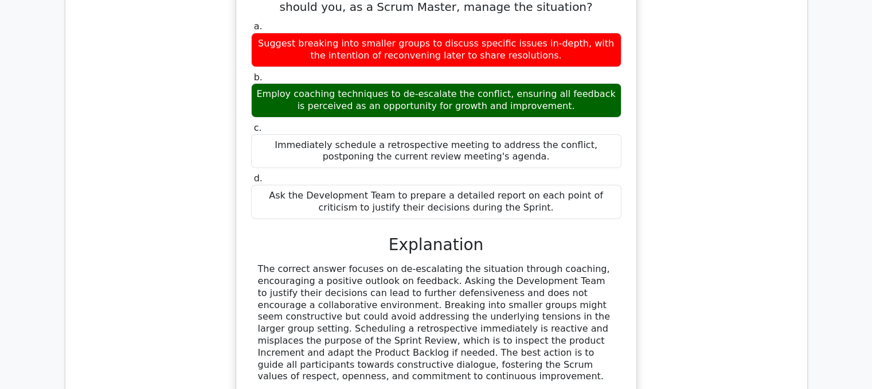
scroll to position [8530, 0]
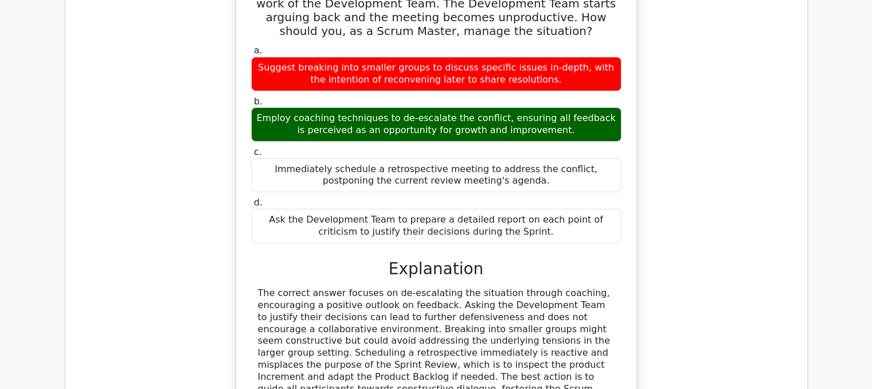
scroll to position [8472, 0]
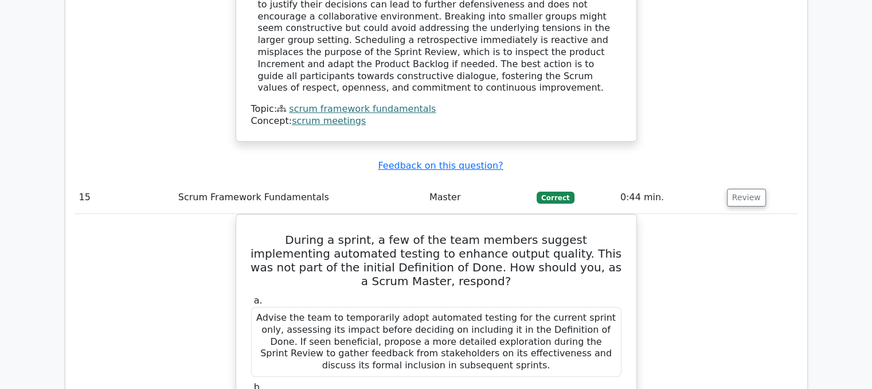
scroll to position [8873, 0]
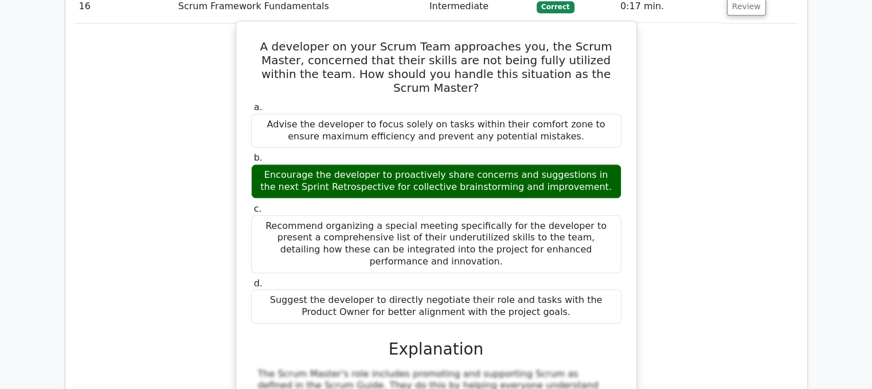
scroll to position [9619, 0]
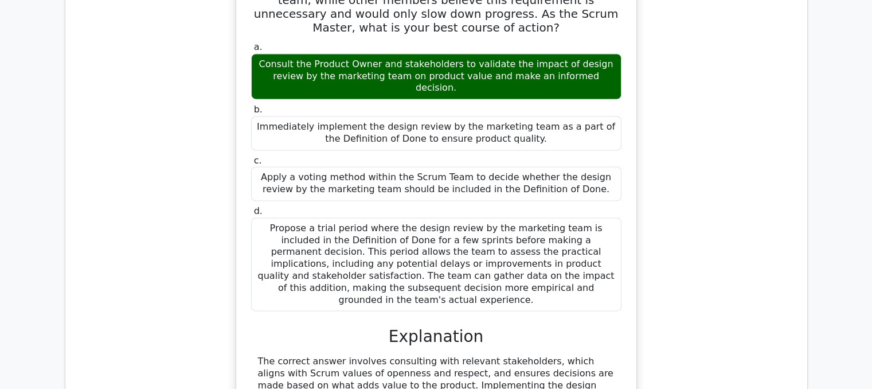
scroll to position [10307, 0]
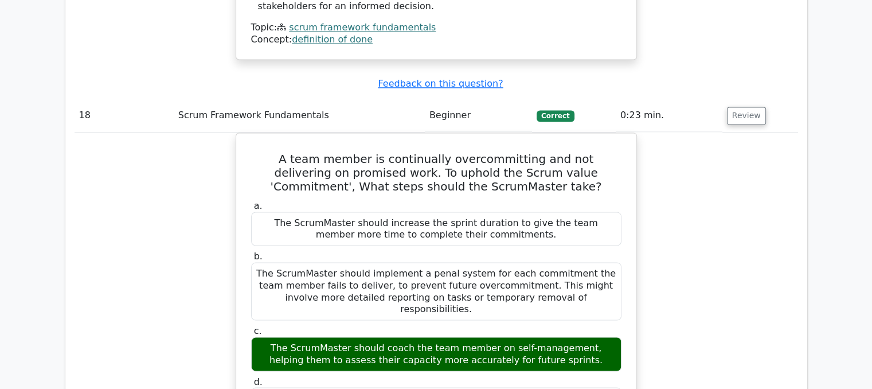
scroll to position [10765, 0]
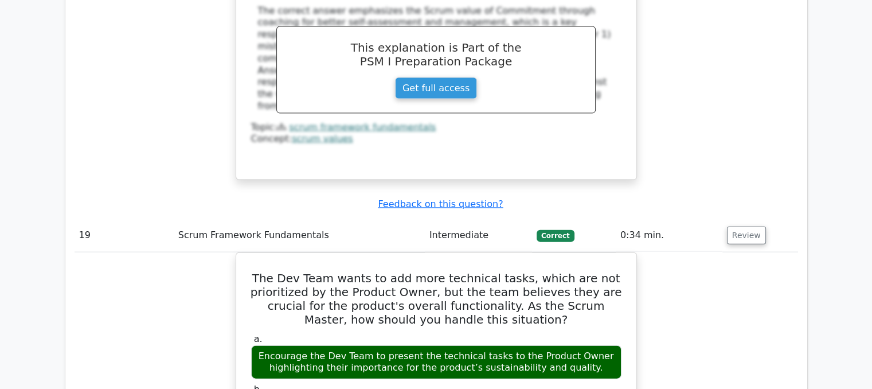
scroll to position [11338, 0]
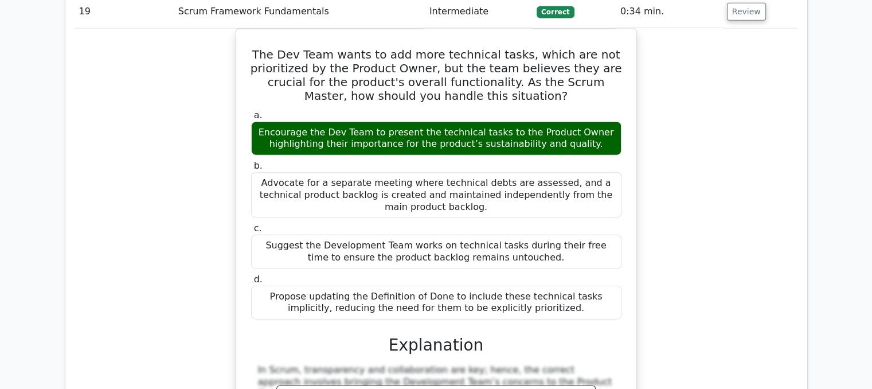
scroll to position [11453, 0]
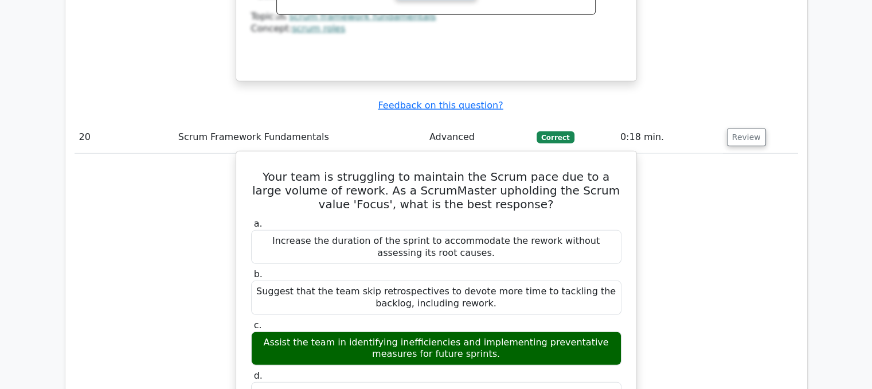
scroll to position [11912, 0]
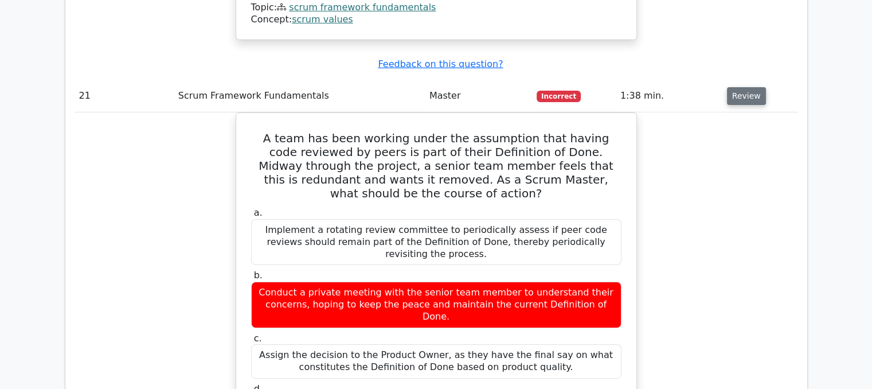
scroll to position [12485, 0]
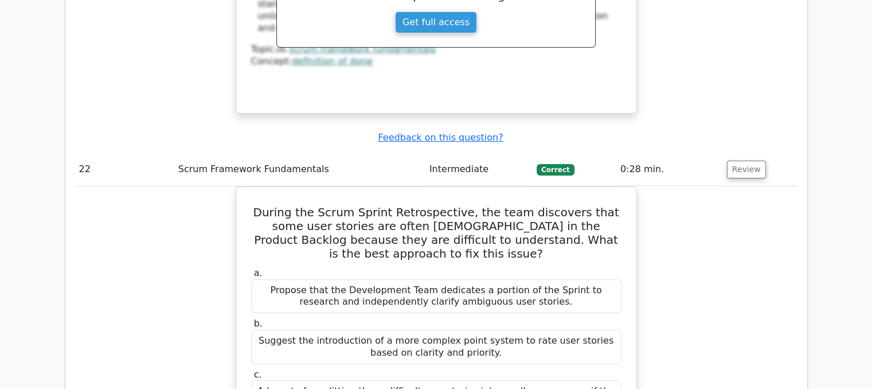
scroll to position [13058, 0]
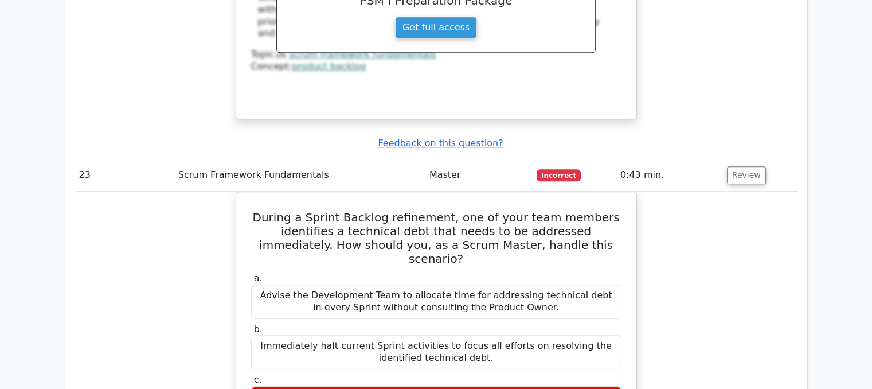
scroll to position [13631, 0]
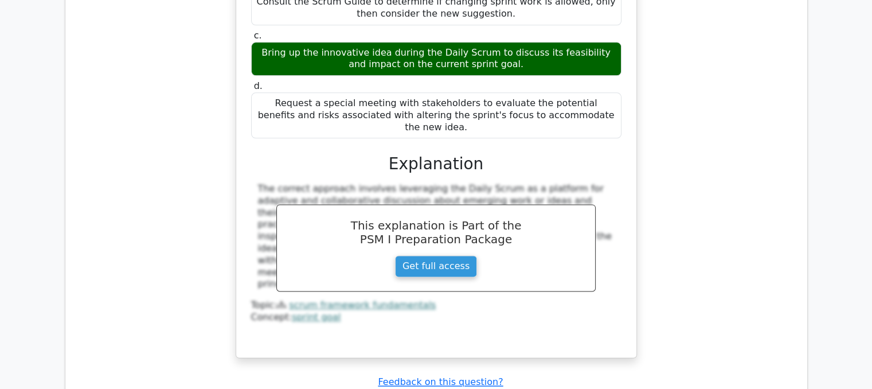
scroll to position [14606, 0]
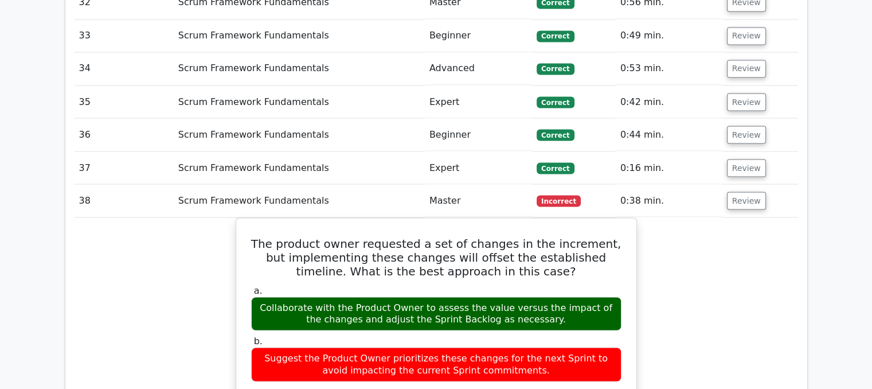
scroll to position [15179, 0]
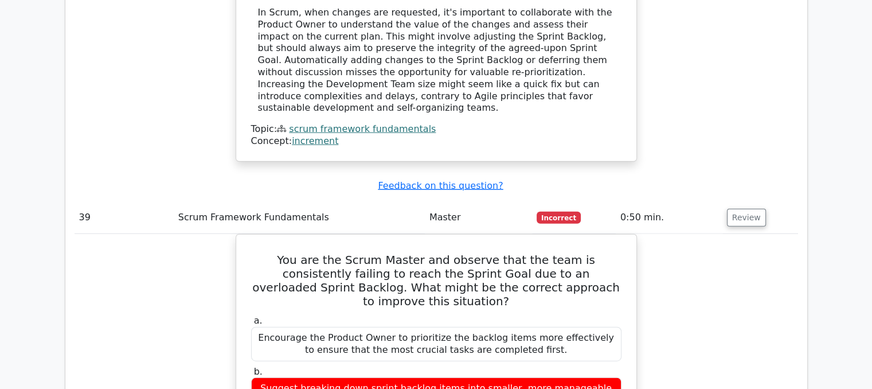
scroll to position [15752, 0]
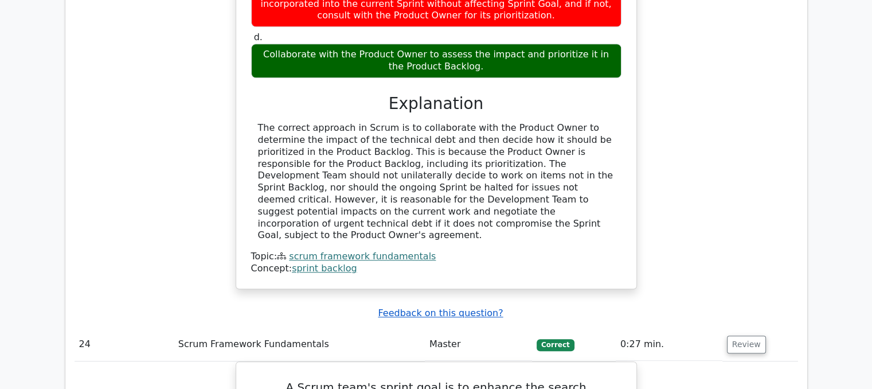
scroll to position [14195, 0]
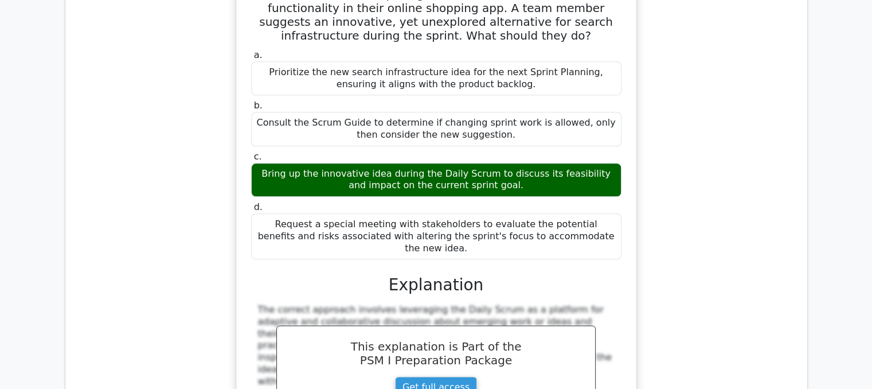
scroll to position [14481, 0]
